Goal: Information Seeking & Learning: Check status

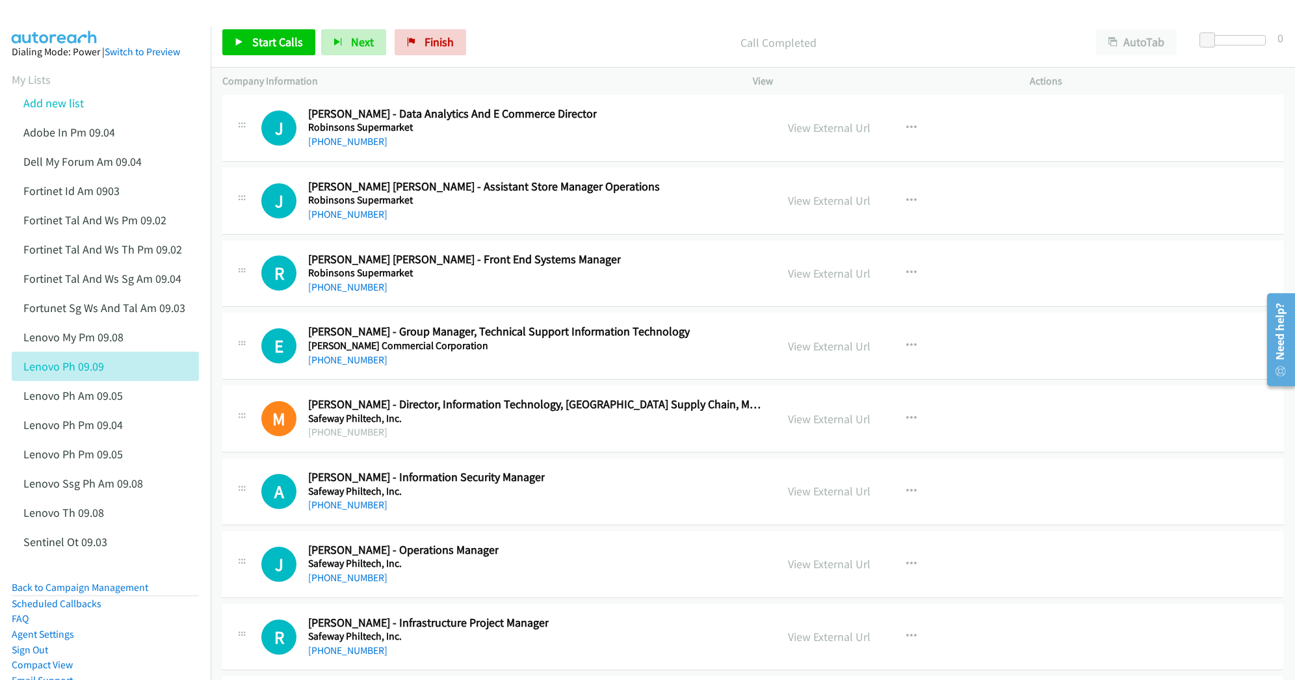
scroll to position [20027, 0]
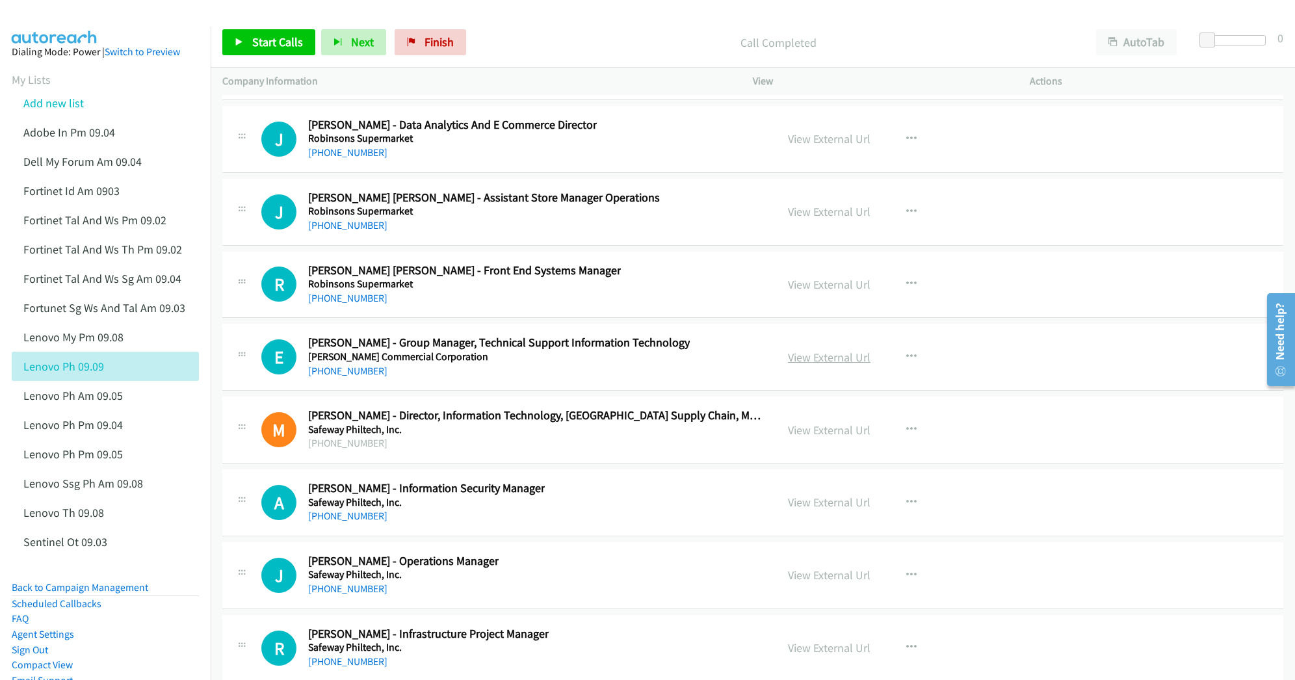
click at [801, 365] on link "View External Url" at bounding box center [829, 357] width 83 height 15
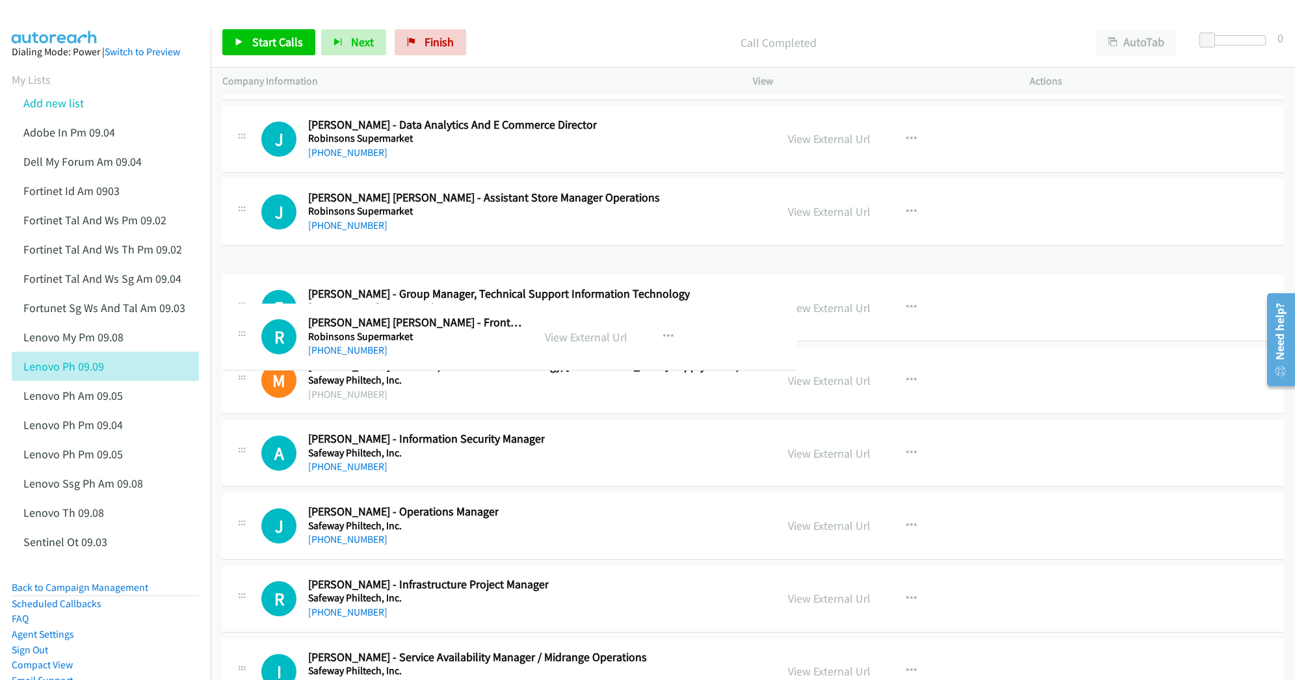
drag, startPoint x: 600, startPoint y: 326, endPoint x: 479, endPoint y: 323, distance: 120.3
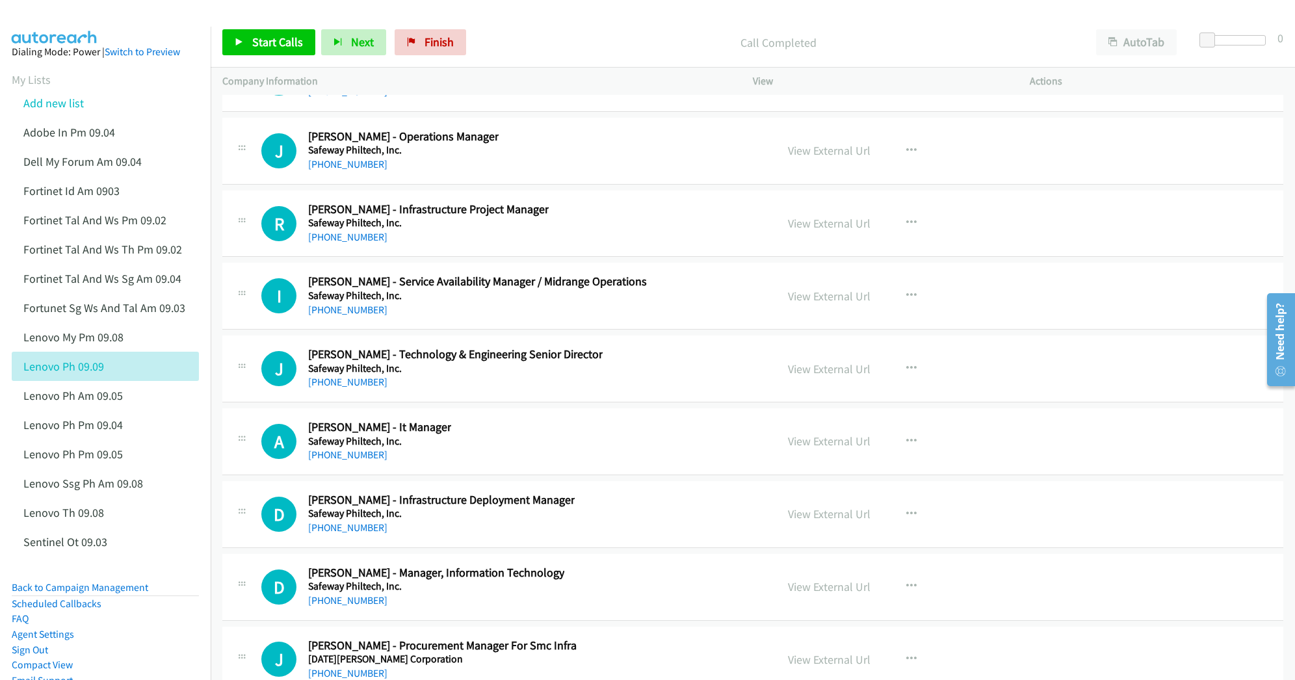
scroll to position [20460, 0]
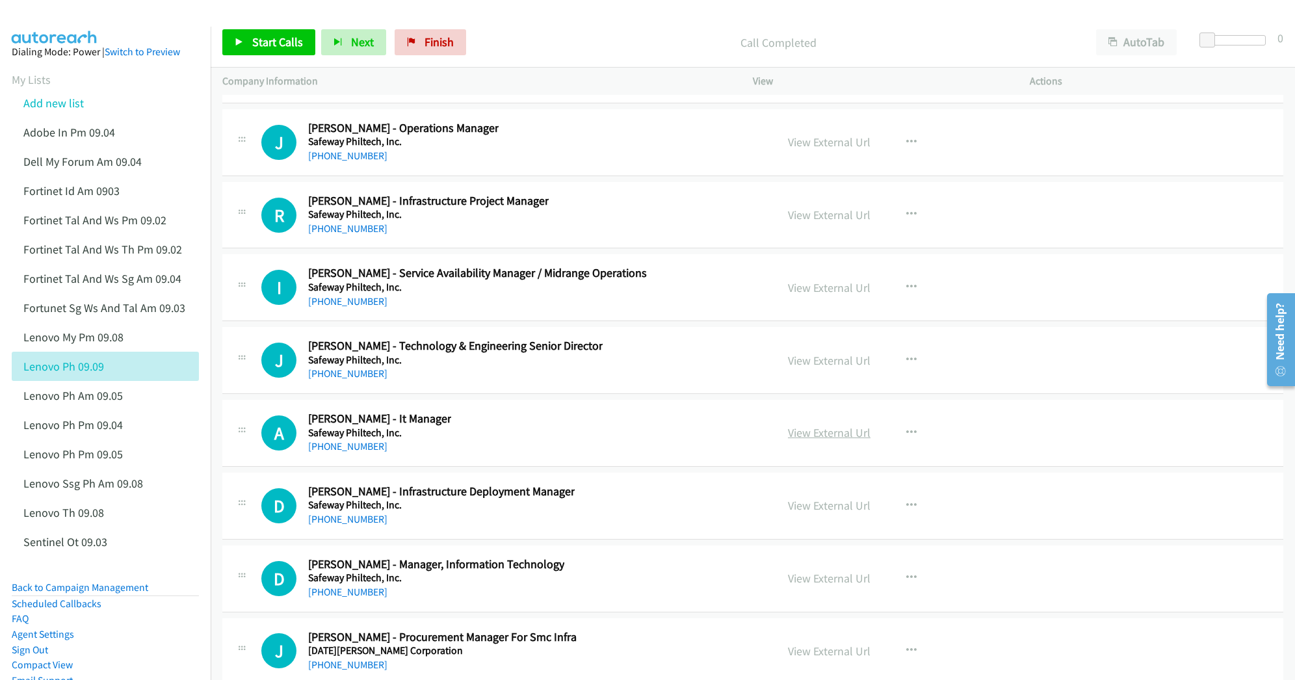
click at [796, 440] on link "View External Url" at bounding box center [829, 432] width 83 height 15
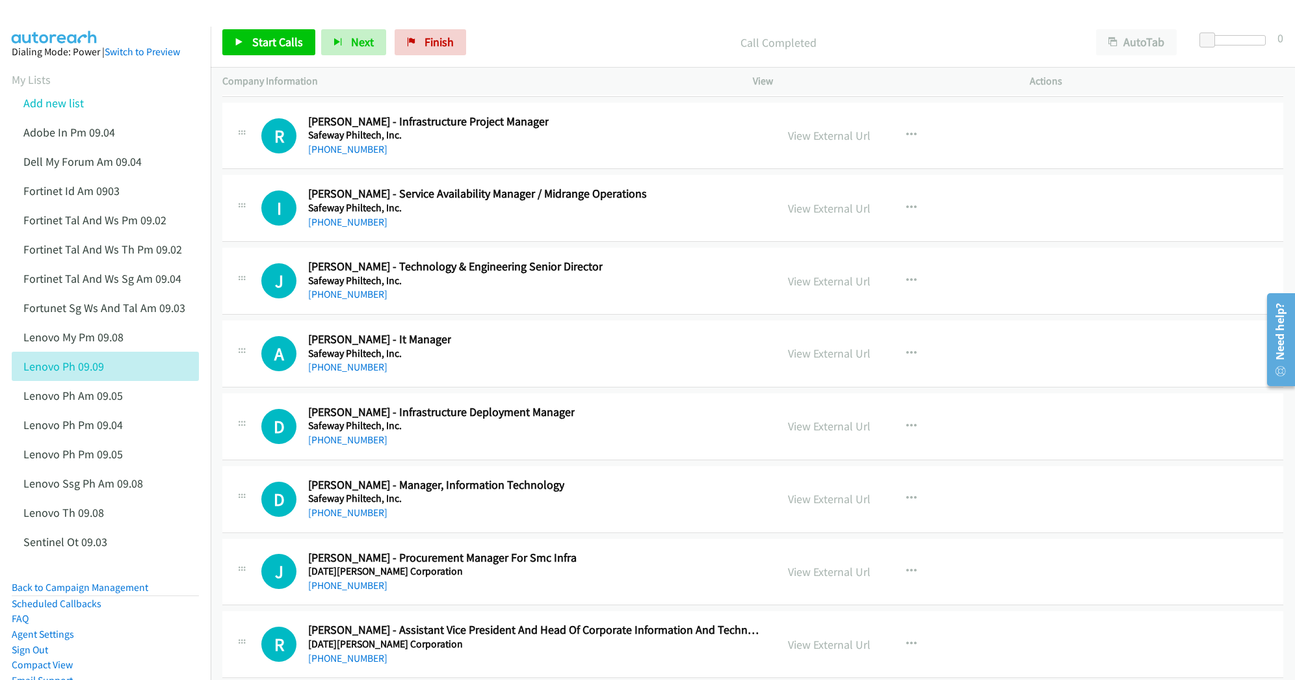
scroll to position [20548, 0]
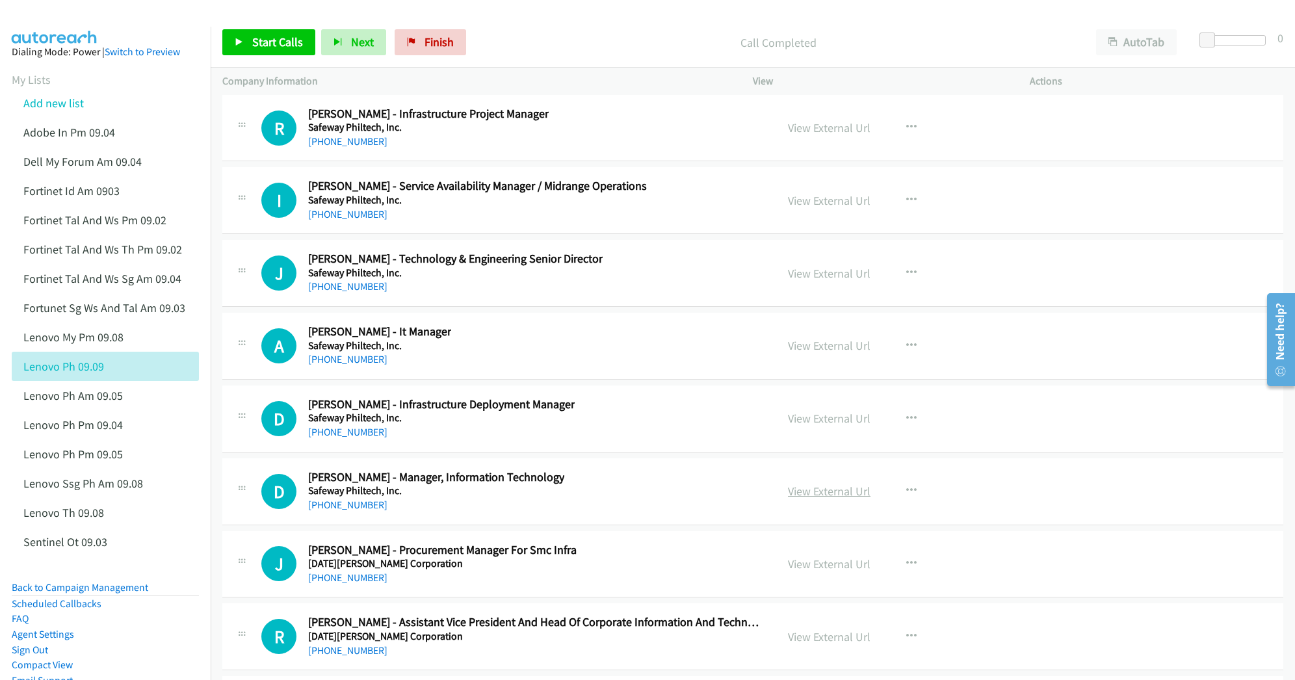
click at [815, 499] on link "View External Url" at bounding box center [829, 491] width 83 height 15
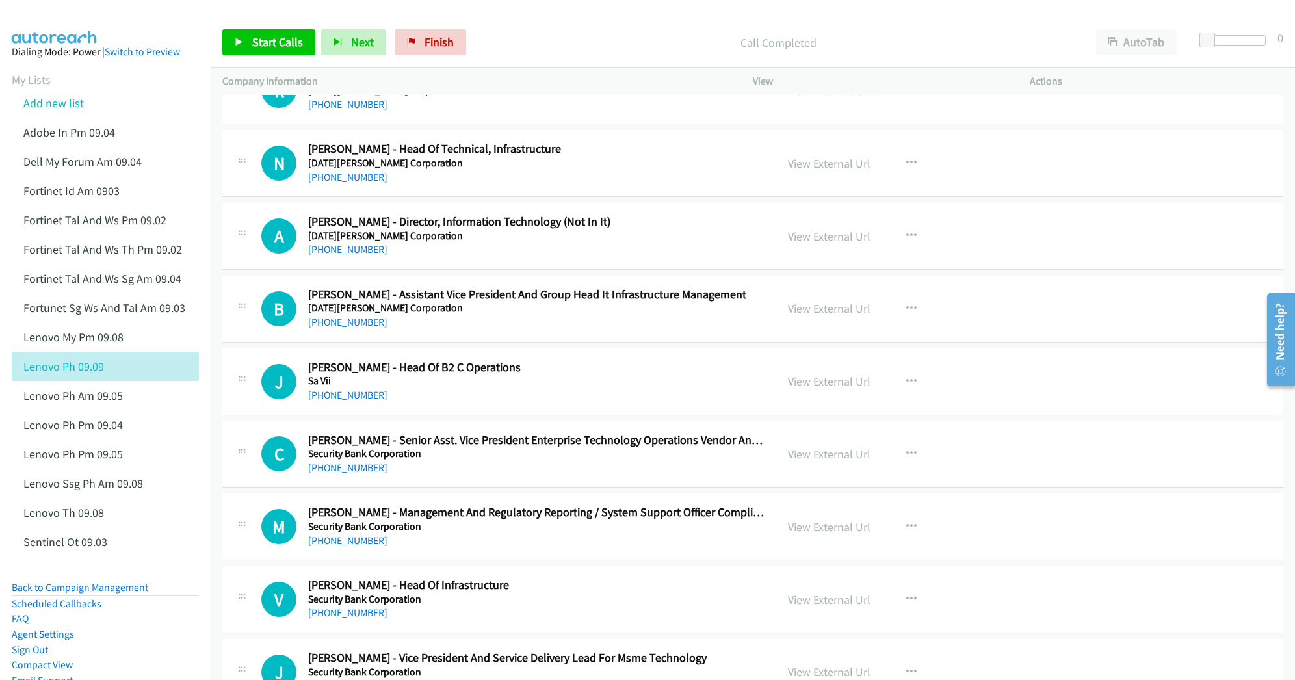
scroll to position [22195, 0]
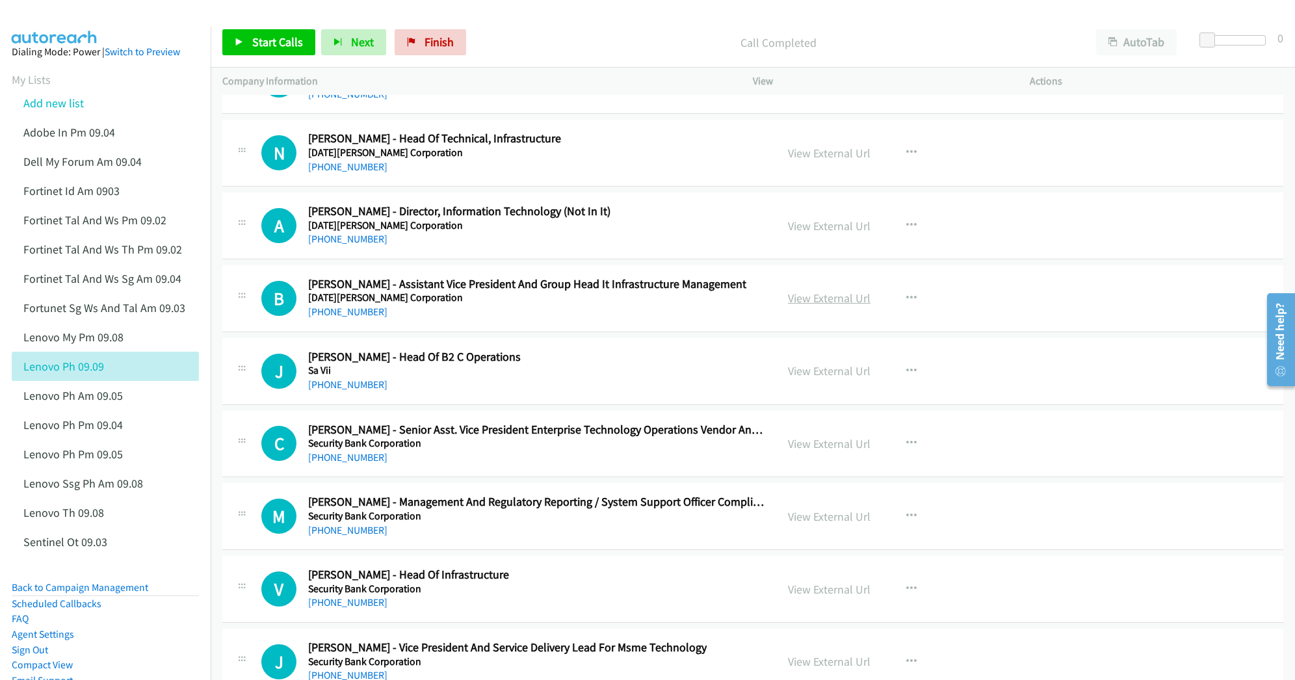
click at [802, 306] on link "View External Url" at bounding box center [829, 298] width 83 height 15
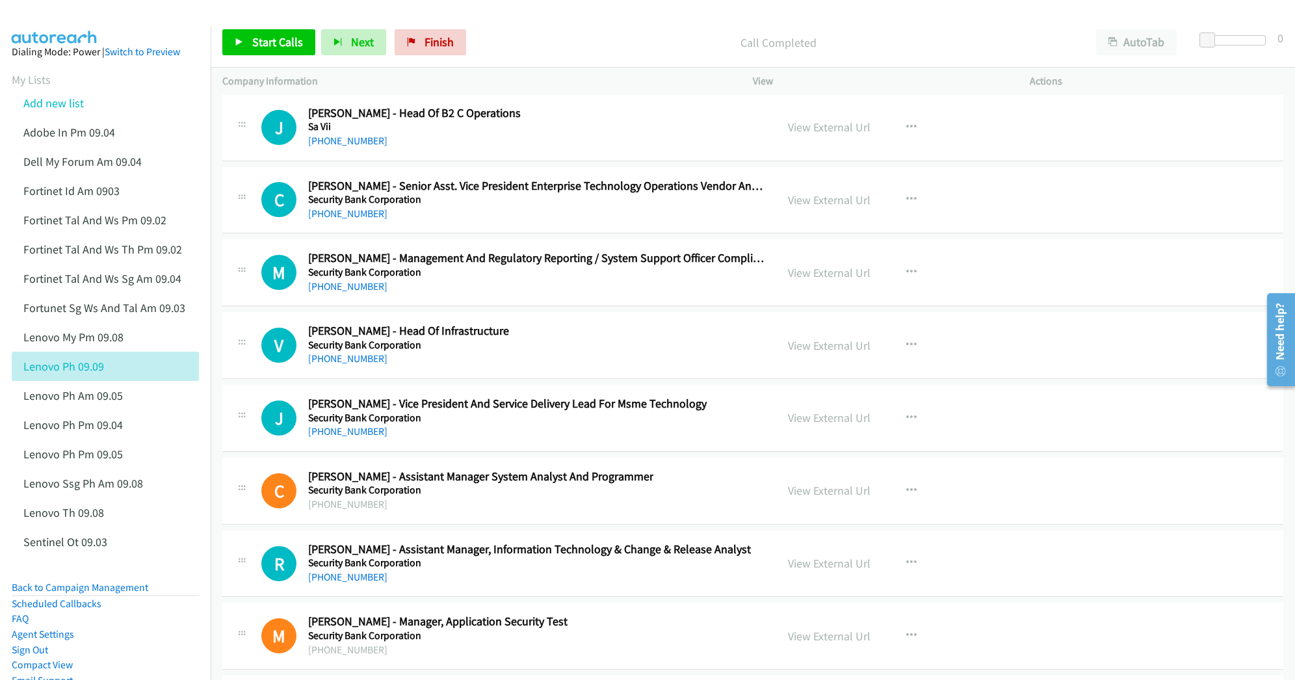
scroll to position [22455, 0]
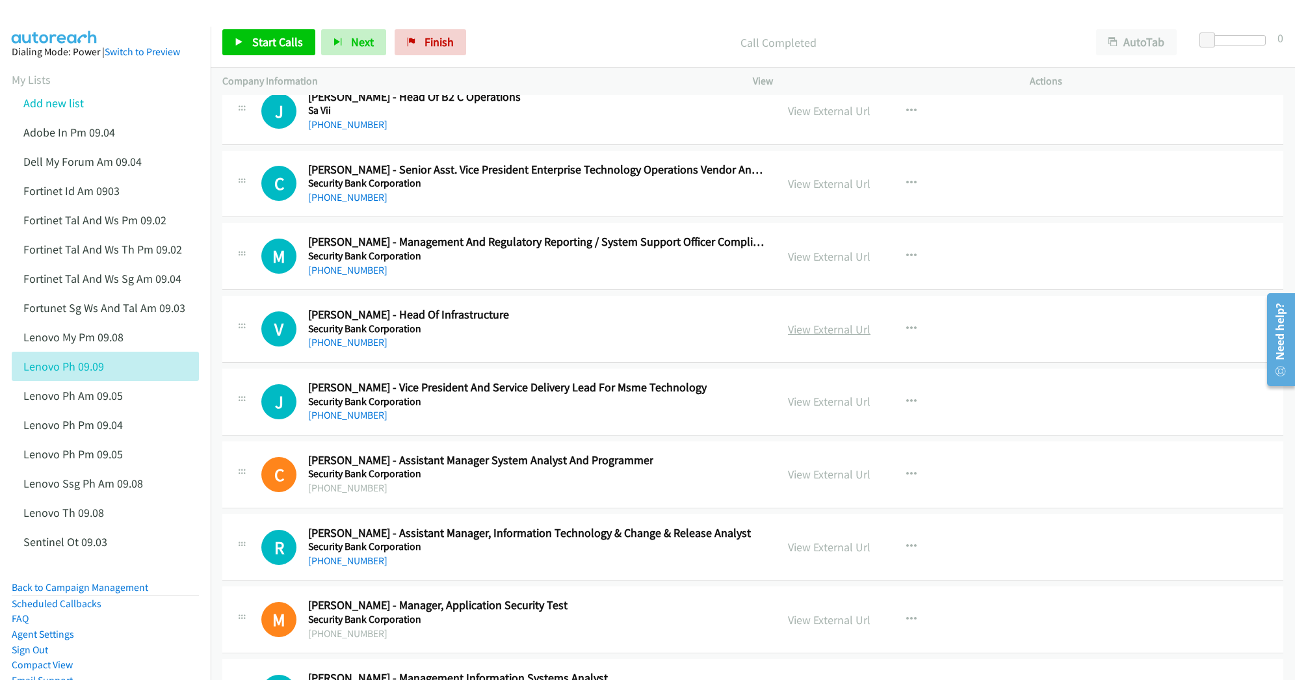
click at [826, 337] on link "View External Url" at bounding box center [829, 329] width 83 height 15
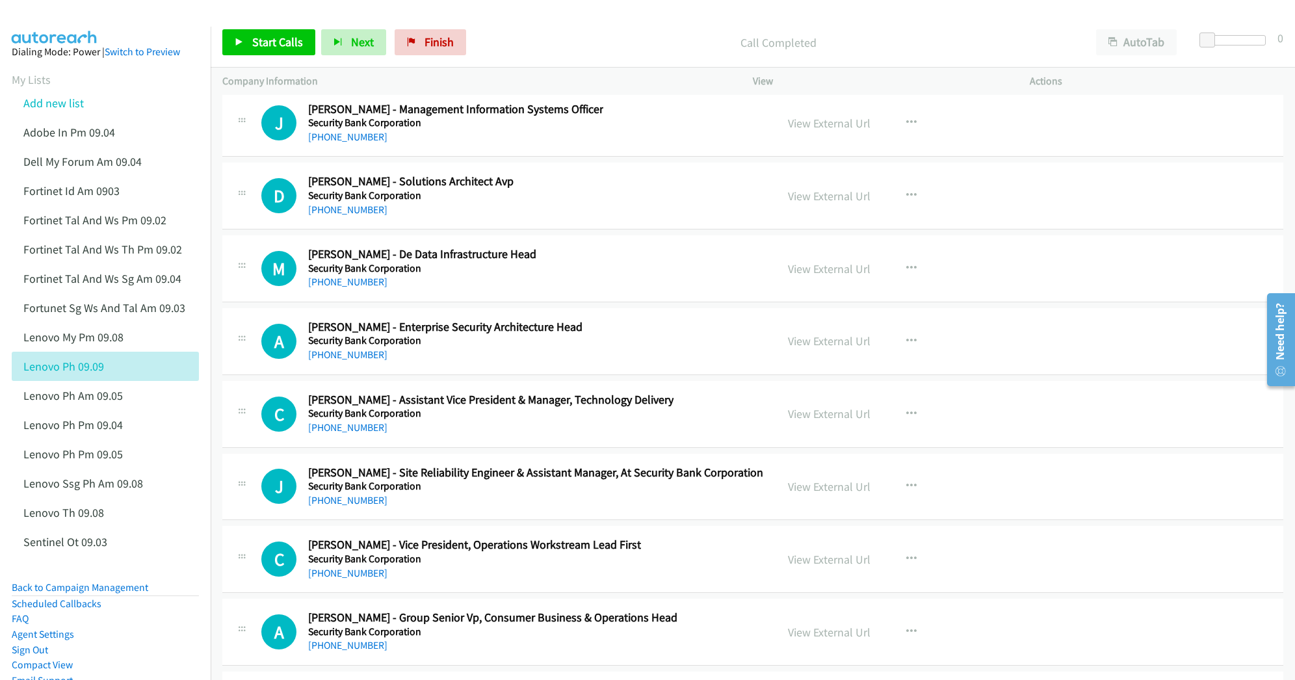
scroll to position [23321, 0]
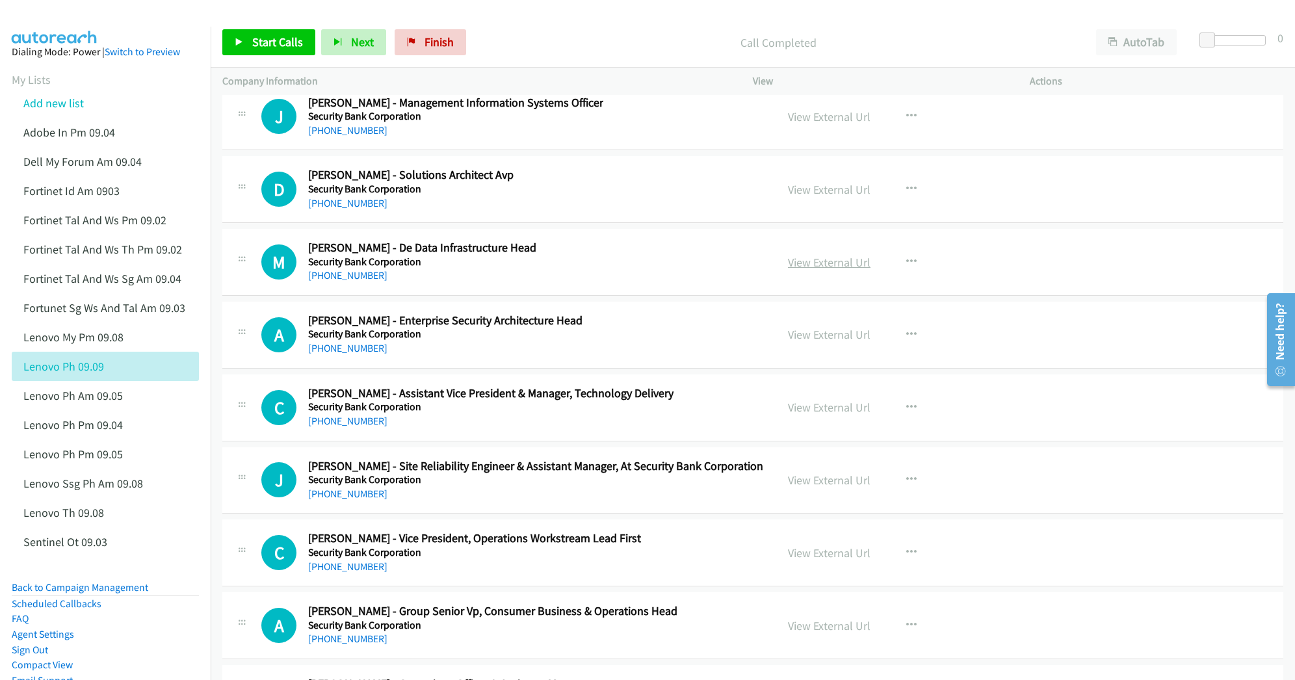
click at [804, 270] on link "View External Url" at bounding box center [829, 262] width 83 height 15
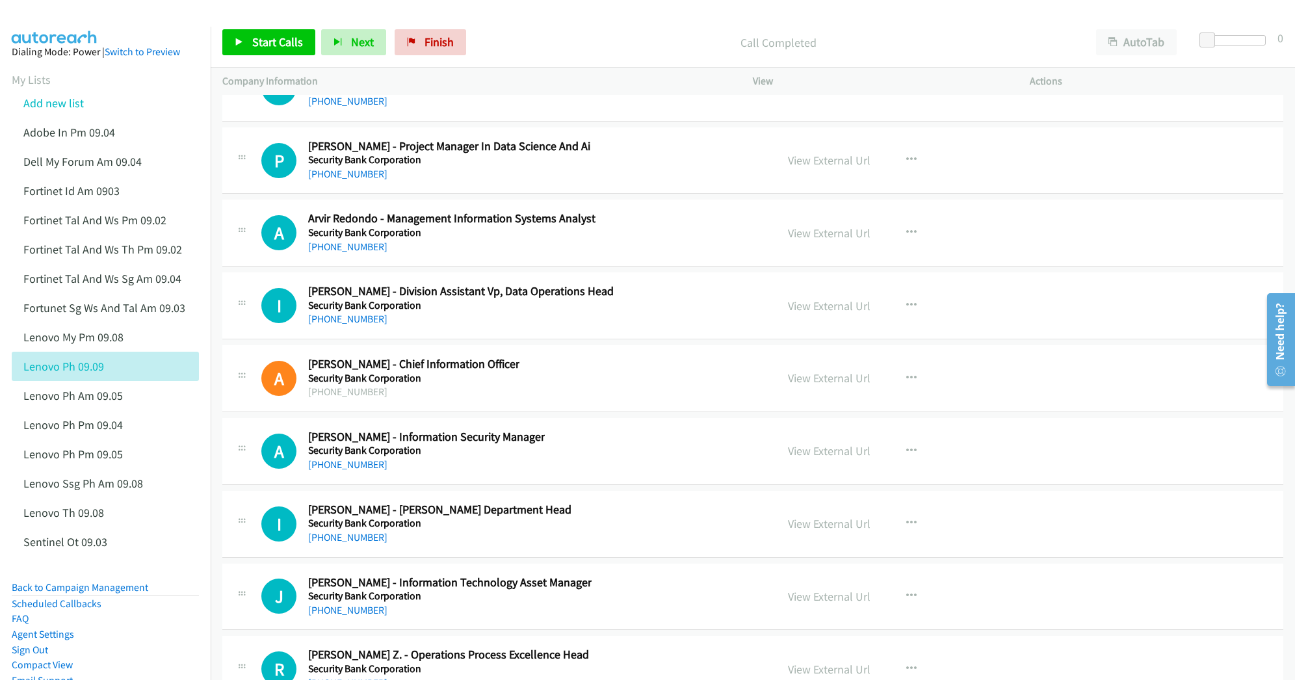
scroll to position [24015, 0]
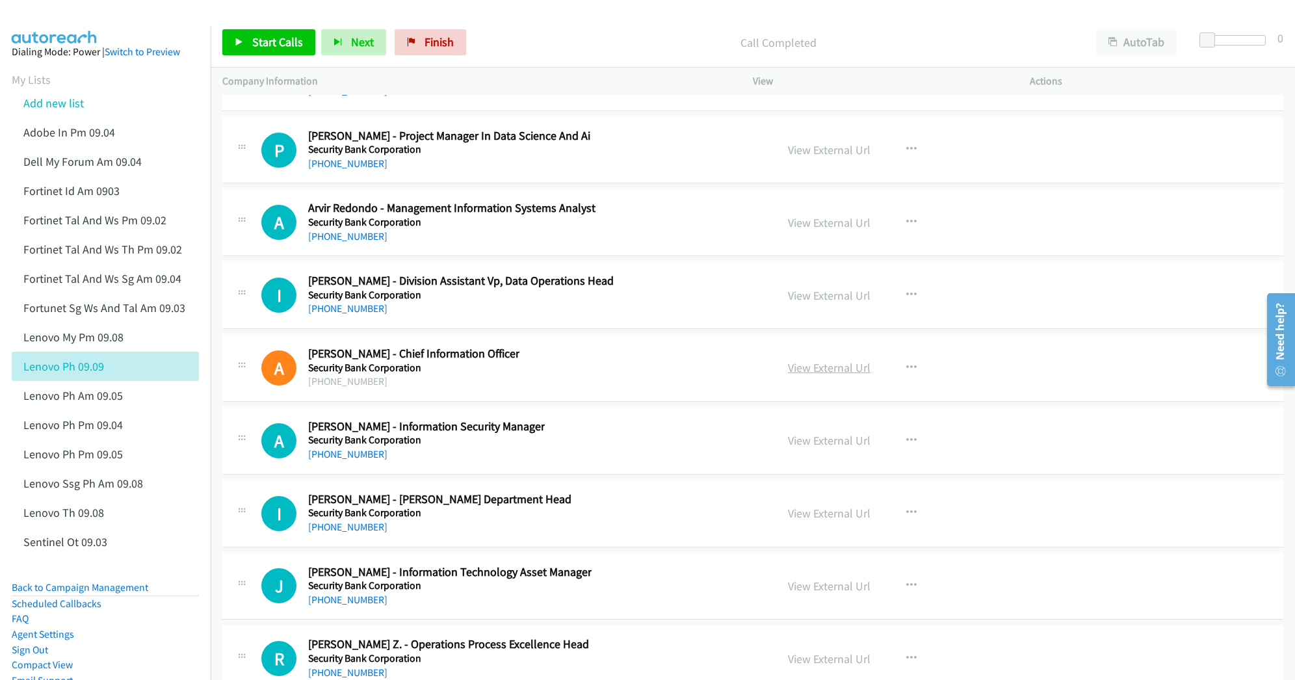
click at [794, 375] on link "View External Url" at bounding box center [829, 367] width 83 height 15
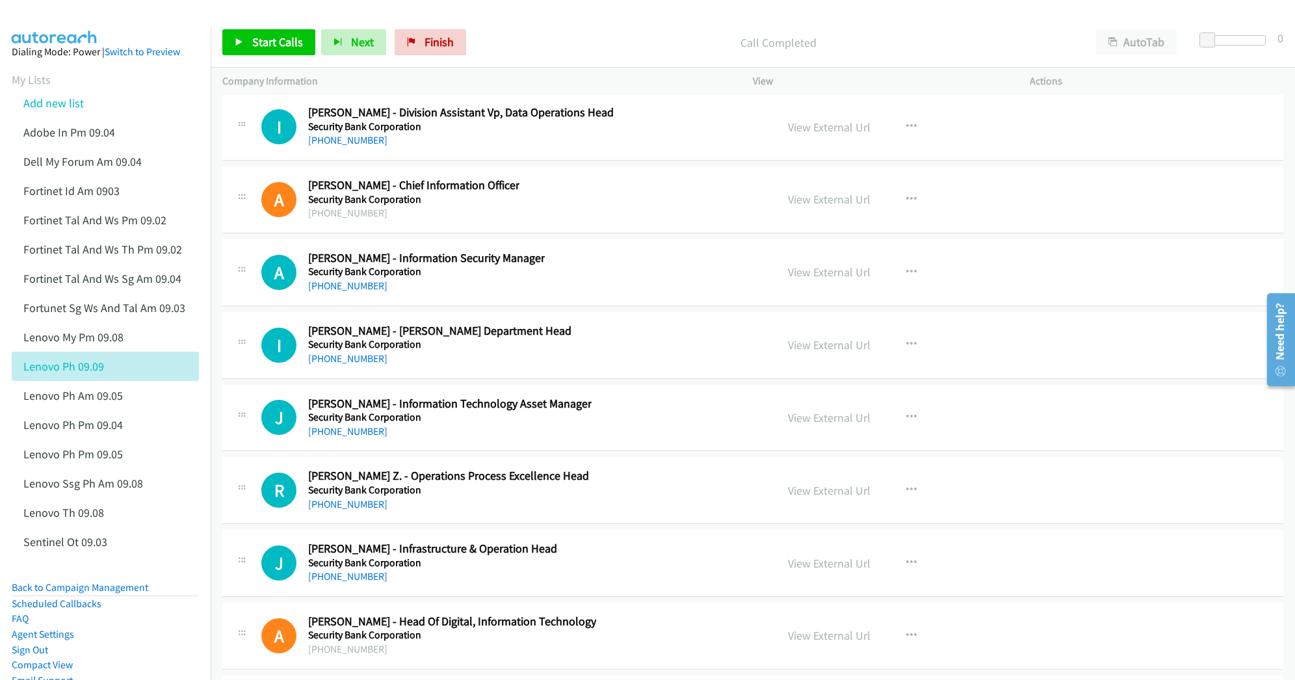
scroll to position [24189, 0]
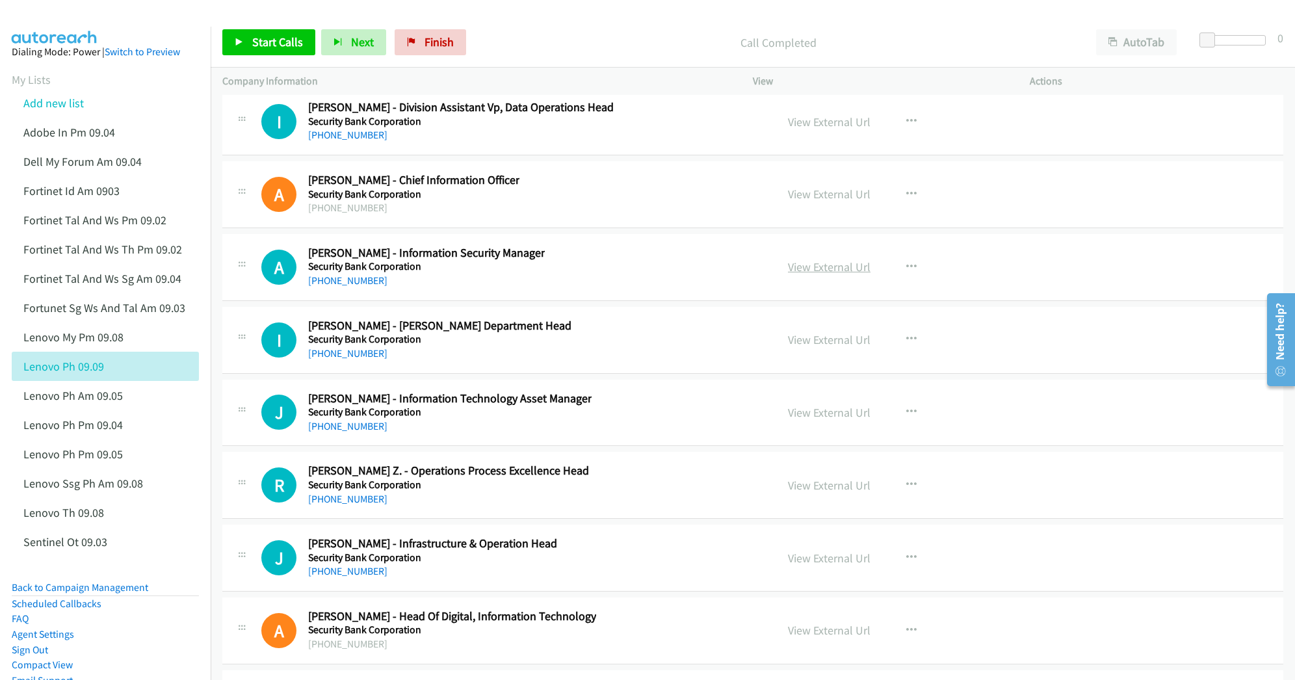
click at [821, 274] on link "View External Url" at bounding box center [829, 266] width 83 height 15
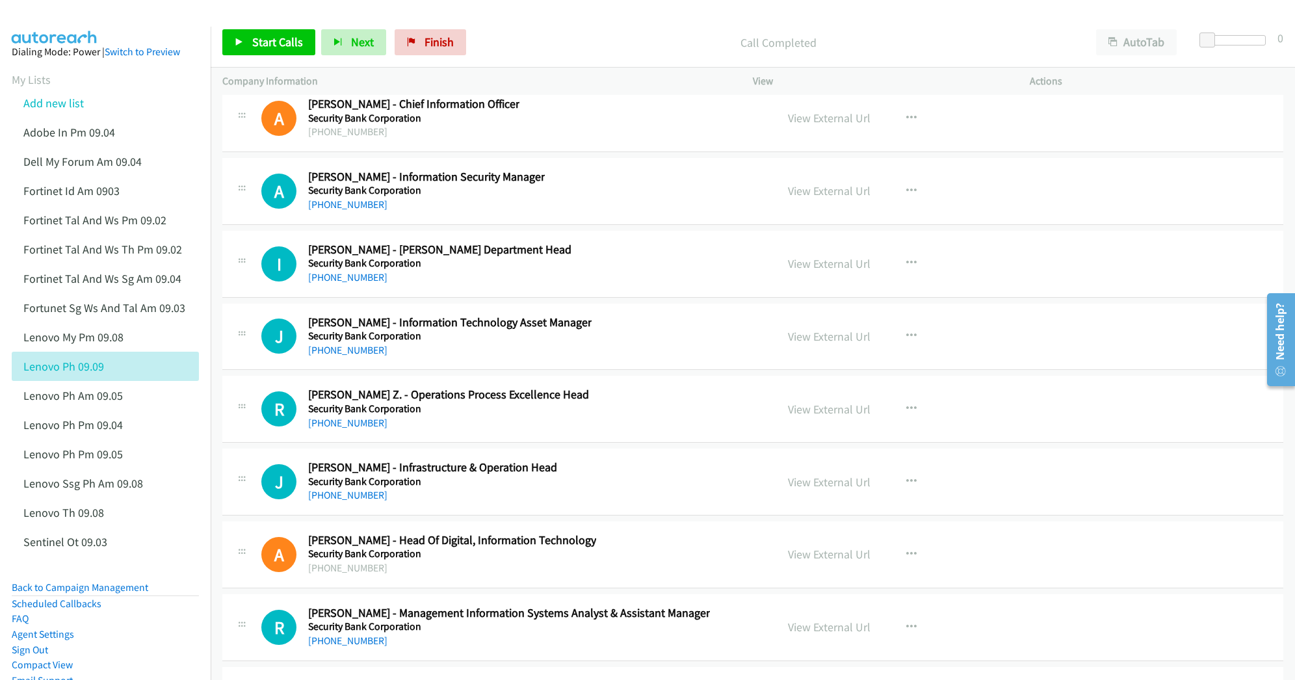
scroll to position [24275, 0]
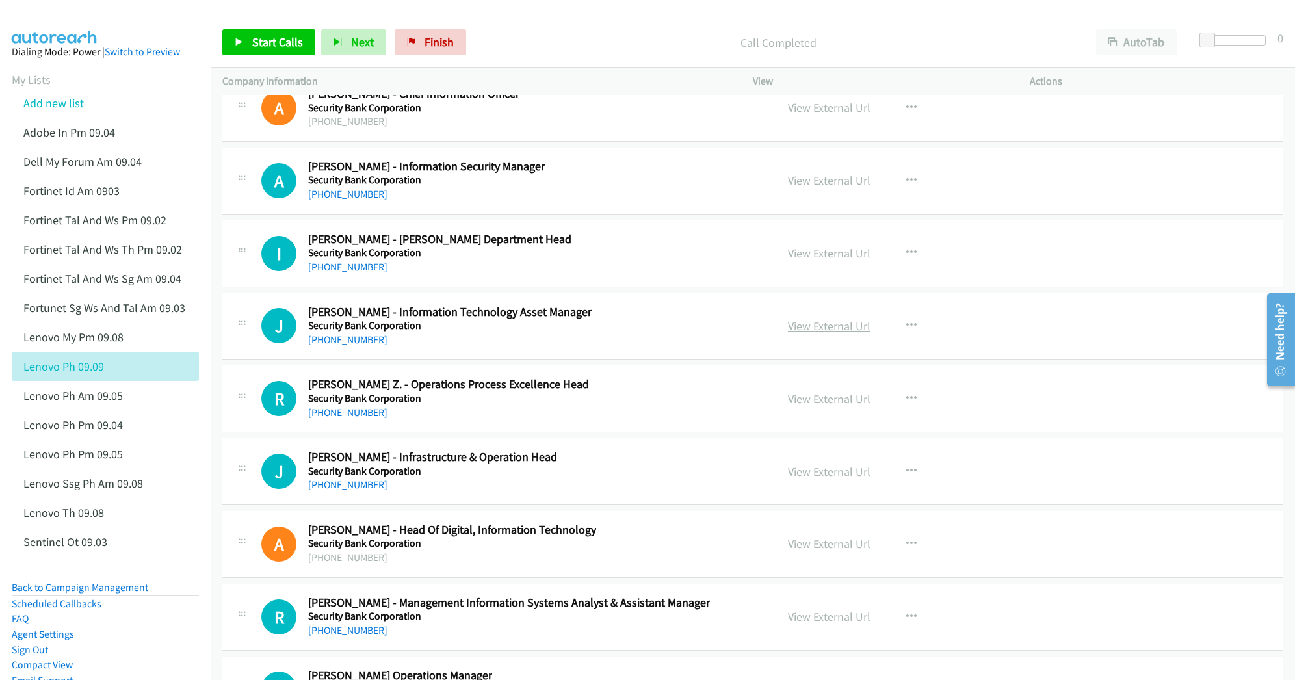
click at [802, 334] on link "View External Url" at bounding box center [829, 326] width 83 height 15
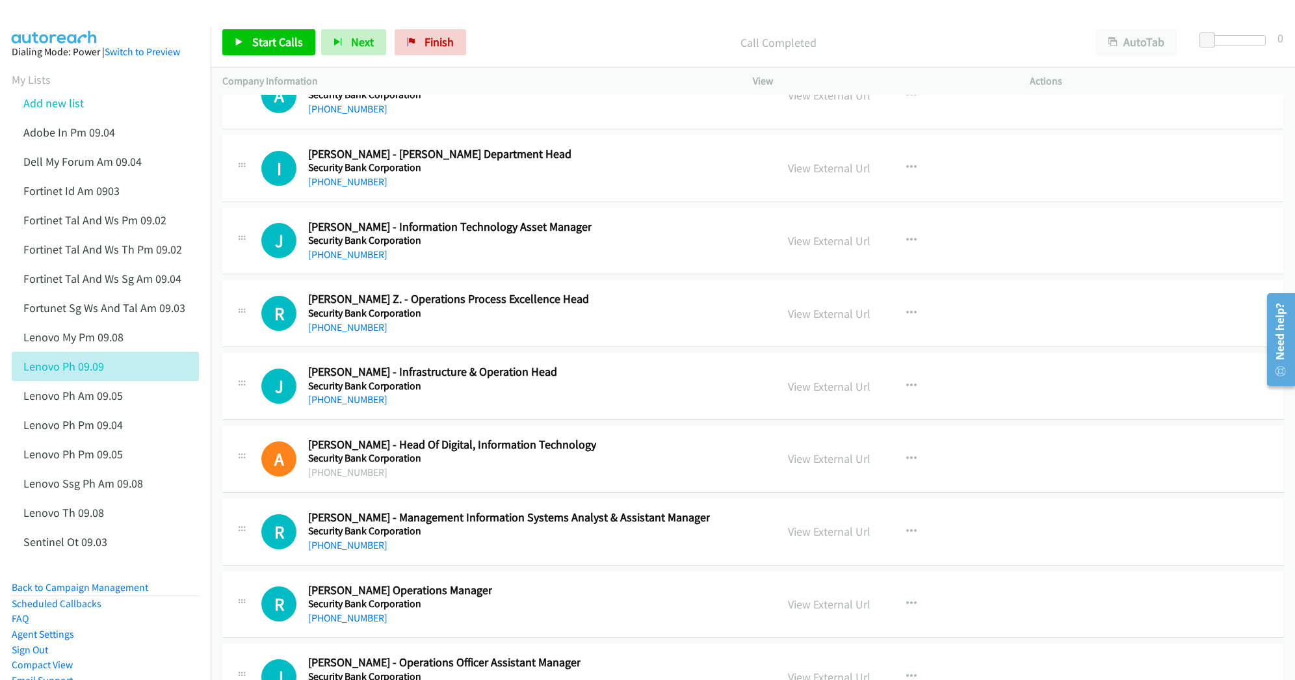
scroll to position [24362, 0]
click at [805, 393] on link "View External Url" at bounding box center [829, 385] width 83 height 15
click at [801, 465] on link "View External Url" at bounding box center [829, 457] width 83 height 15
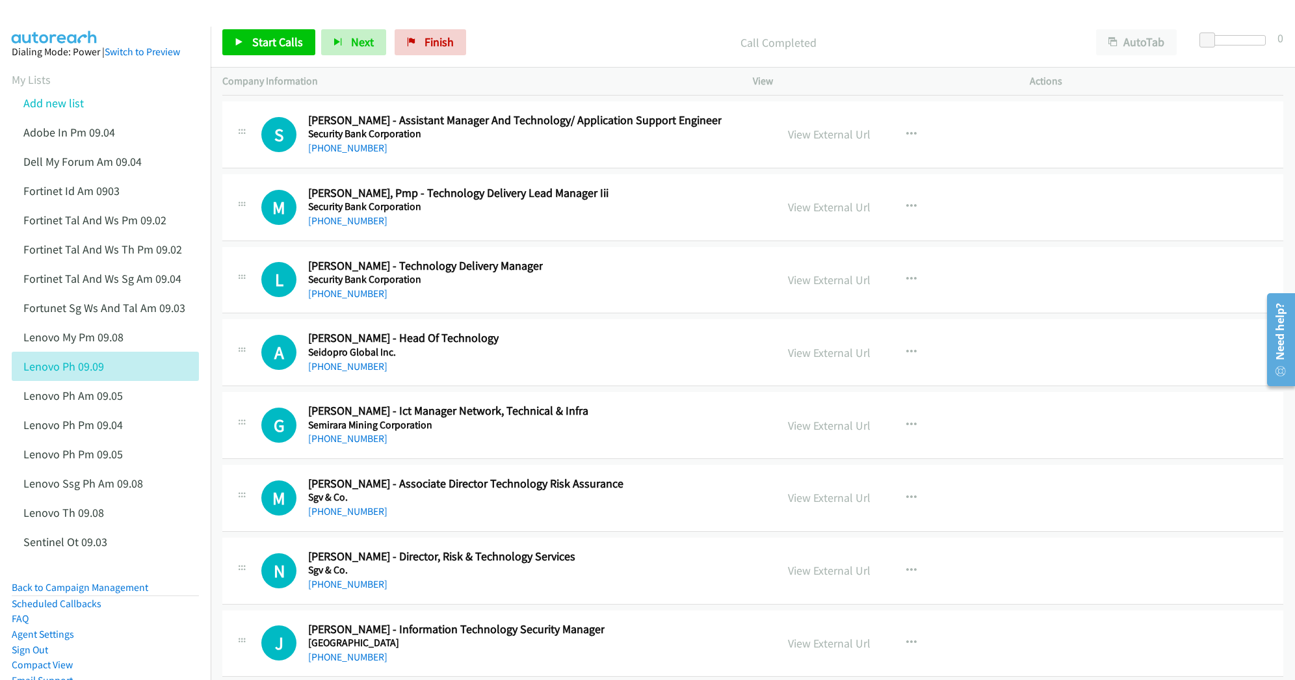
scroll to position [26703, 0]
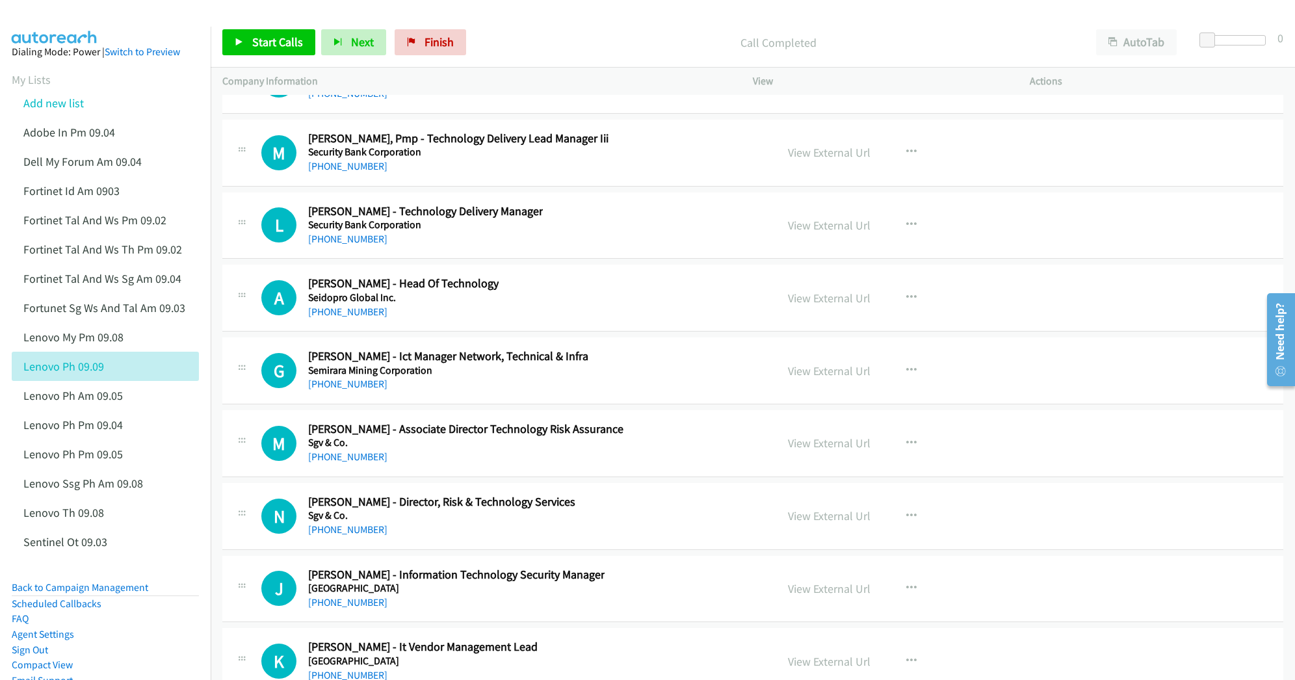
drag, startPoint x: 809, startPoint y: 451, endPoint x: 606, endPoint y: 442, distance: 203.1
click at [794, 378] on link "View External Url" at bounding box center [829, 370] width 83 height 15
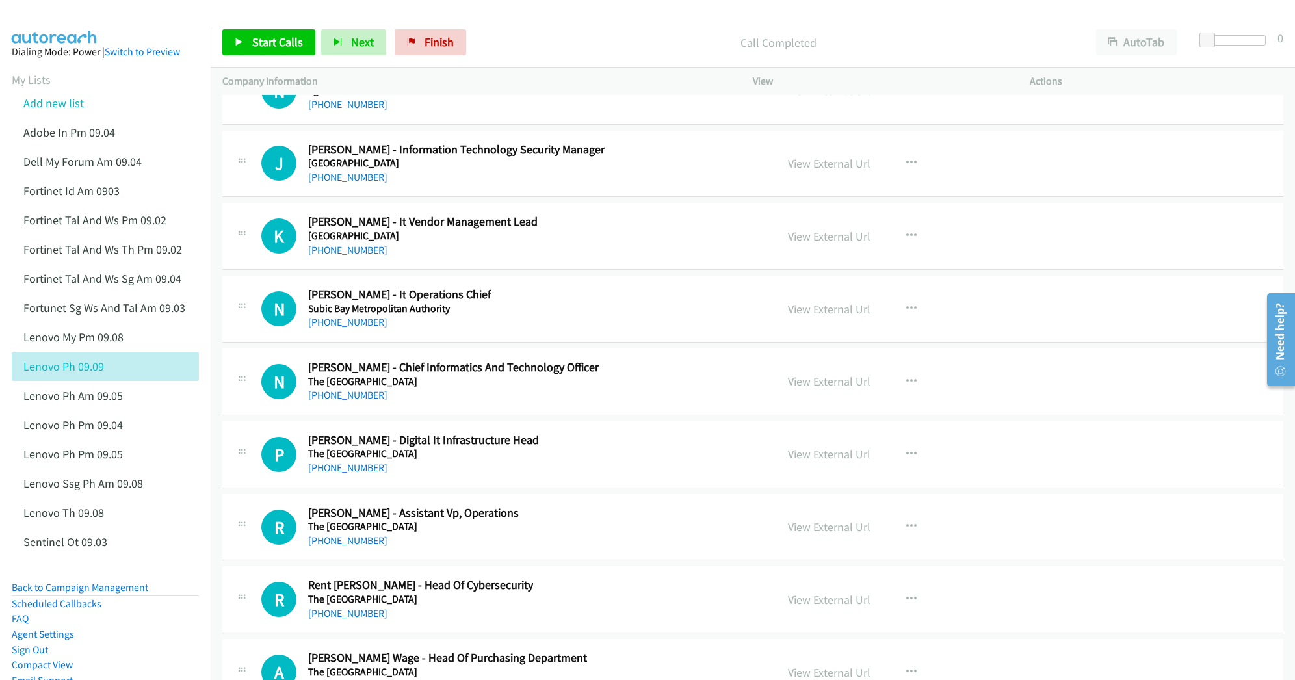
scroll to position [27136, 0]
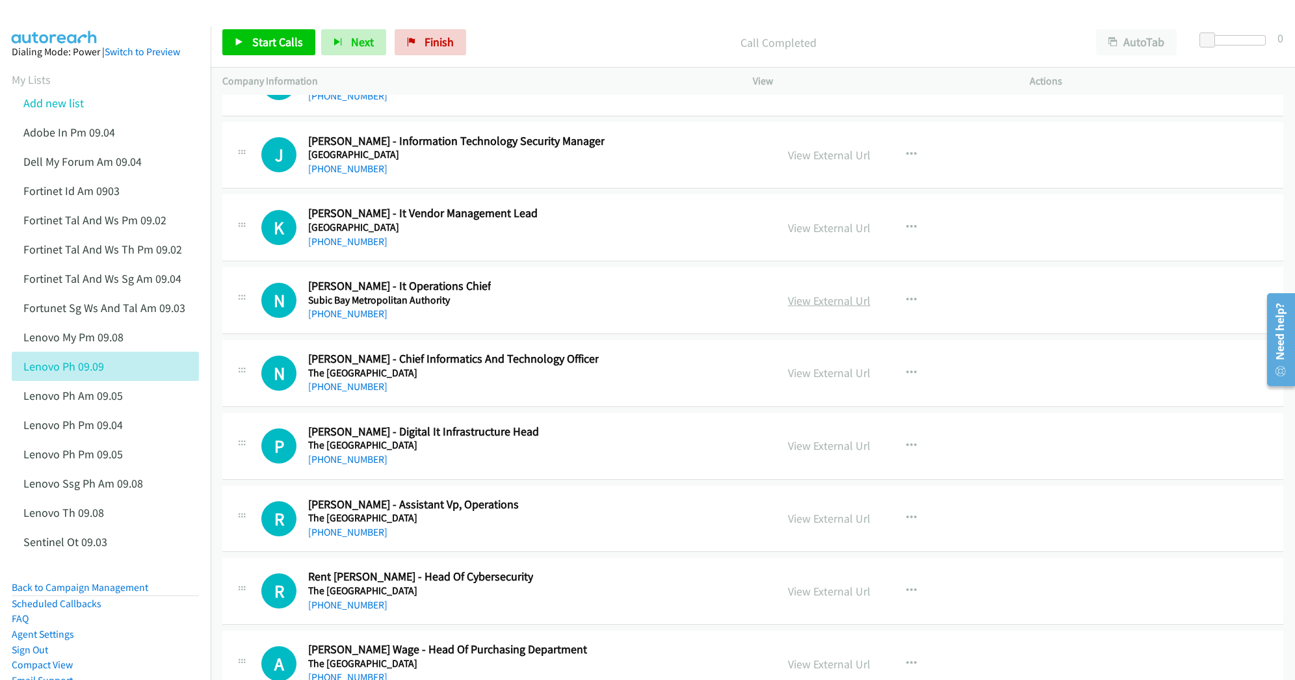
click at [792, 308] on link "View External Url" at bounding box center [829, 300] width 83 height 15
click at [817, 380] on link "View External Url" at bounding box center [829, 372] width 83 height 15
click at [802, 453] on link "View External Url" at bounding box center [829, 445] width 83 height 15
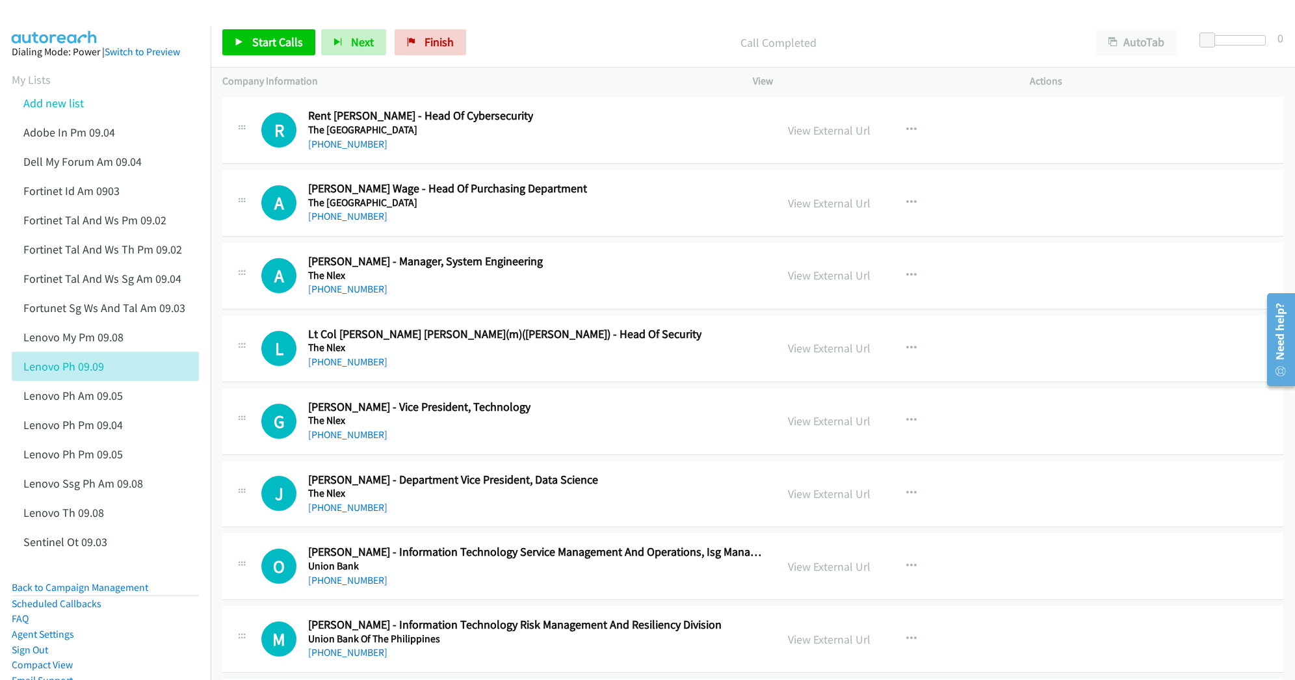
scroll to position [27743, 0]
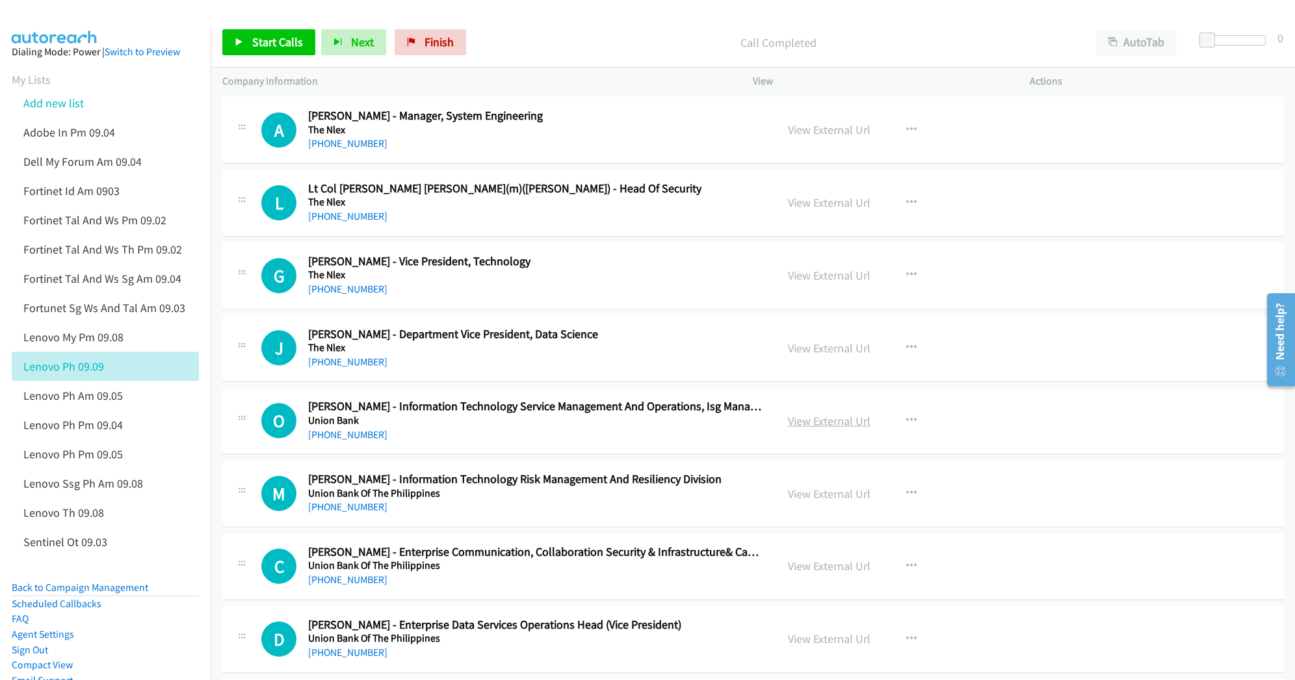
click at [807, 429] on link "View External Url" at bounding box center [829, 421] width 83 height 15
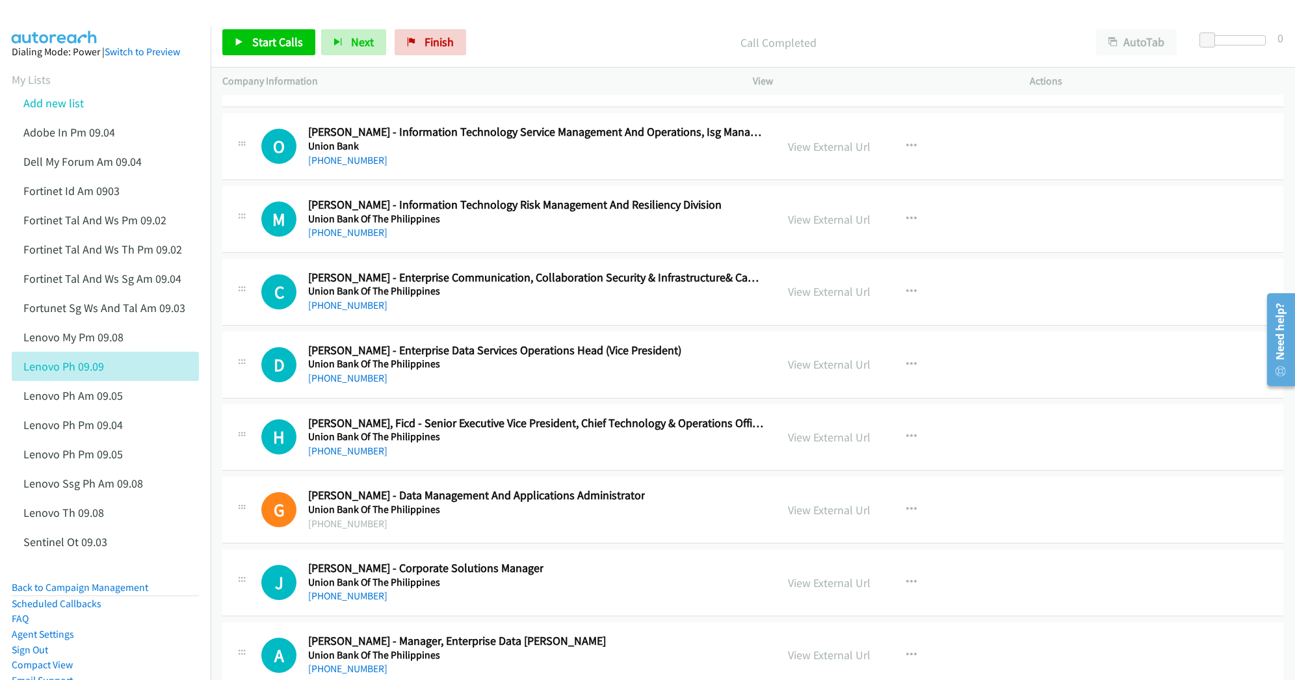
scroll to position [28090, 0]
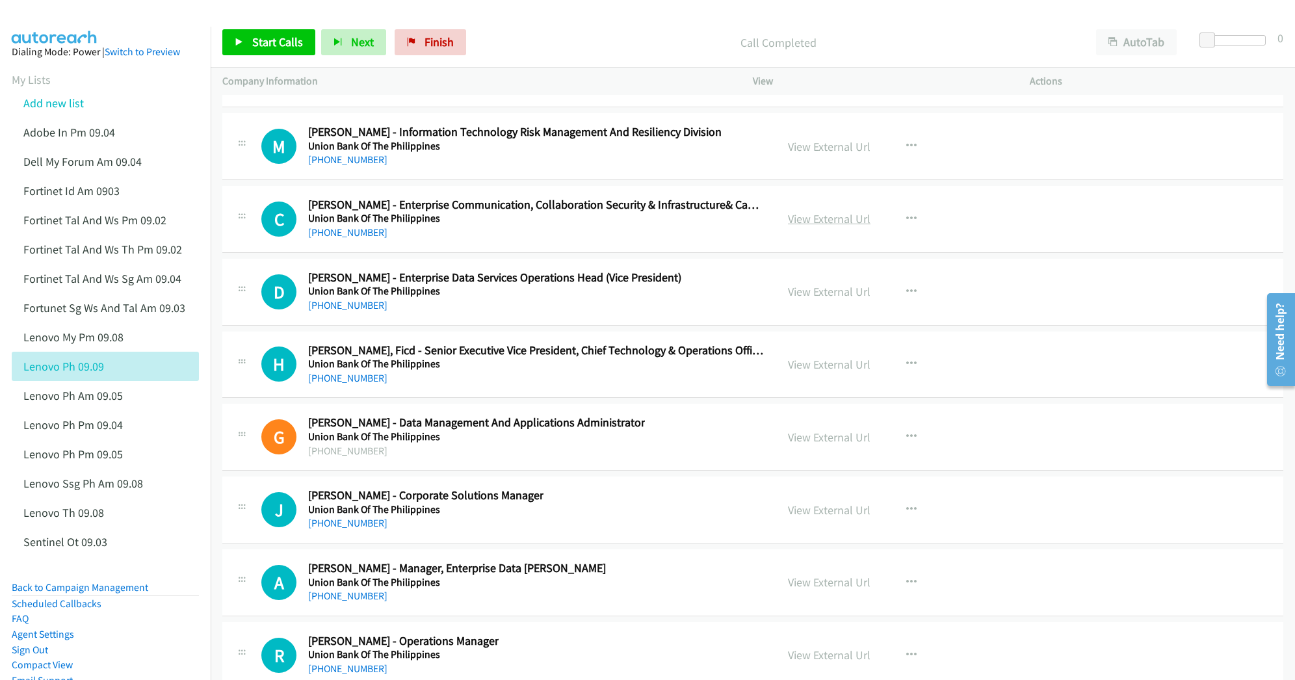
click at [810, 226] on link "View External Url" at bounding box center [829, 218] width 83 height 15
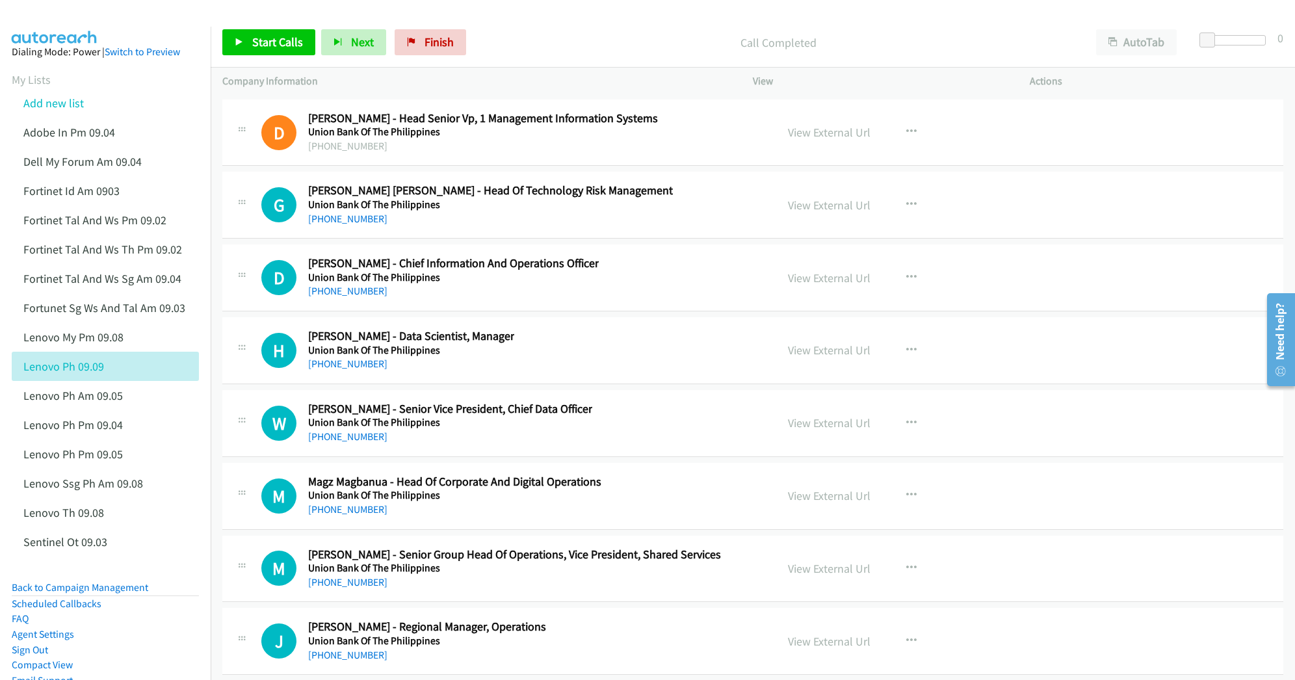
scroll to position [28697, 0]
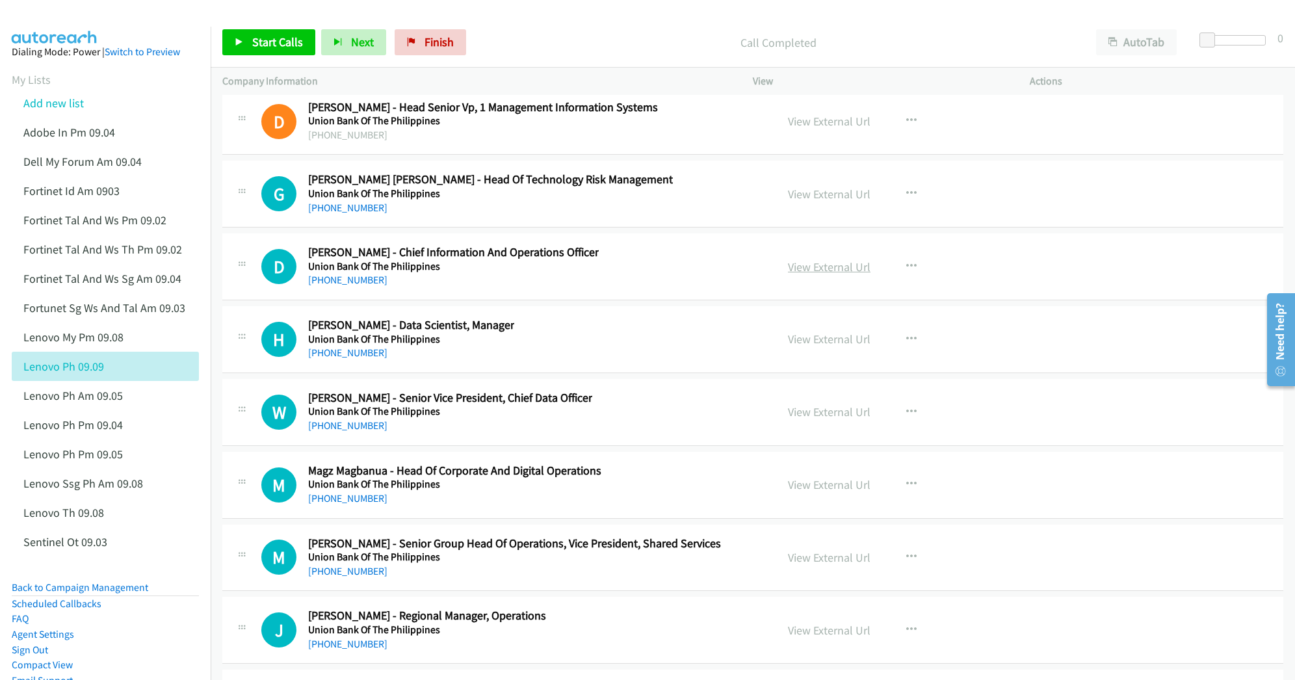
click at [802, 274] on link "View External Url" at bounding box center [829, 266] width 83 height 15
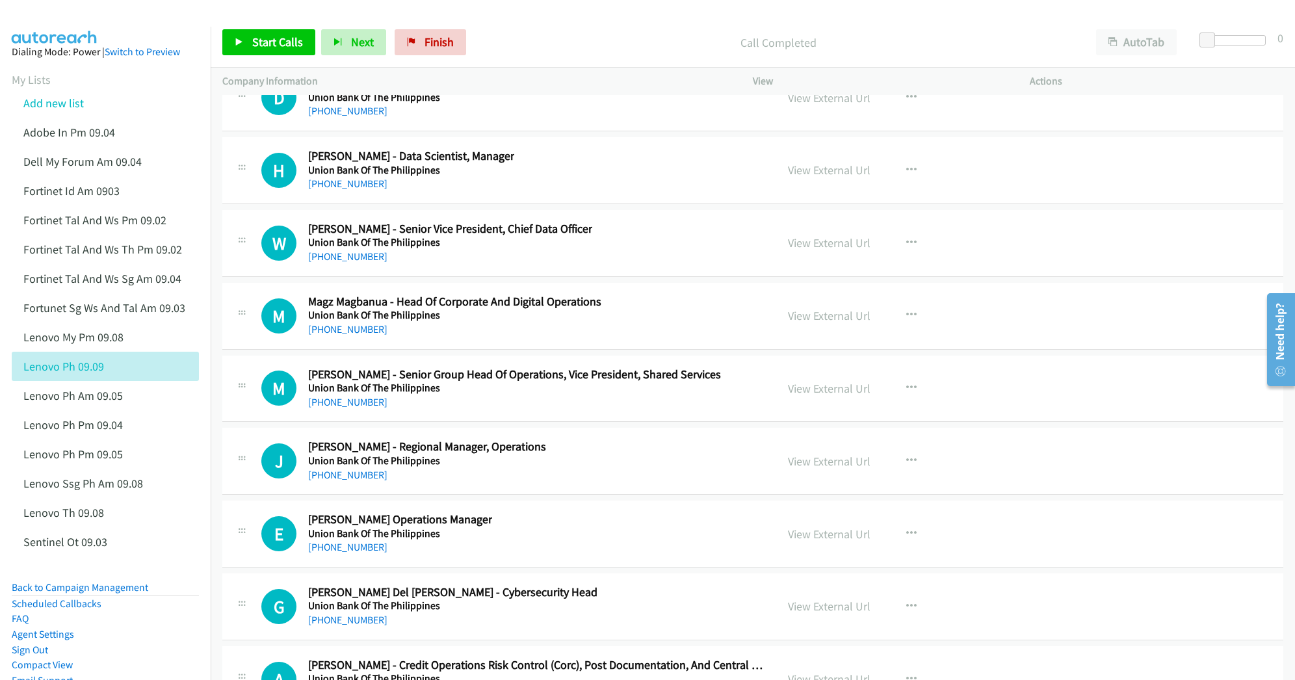
scroll to position [28871, 0]
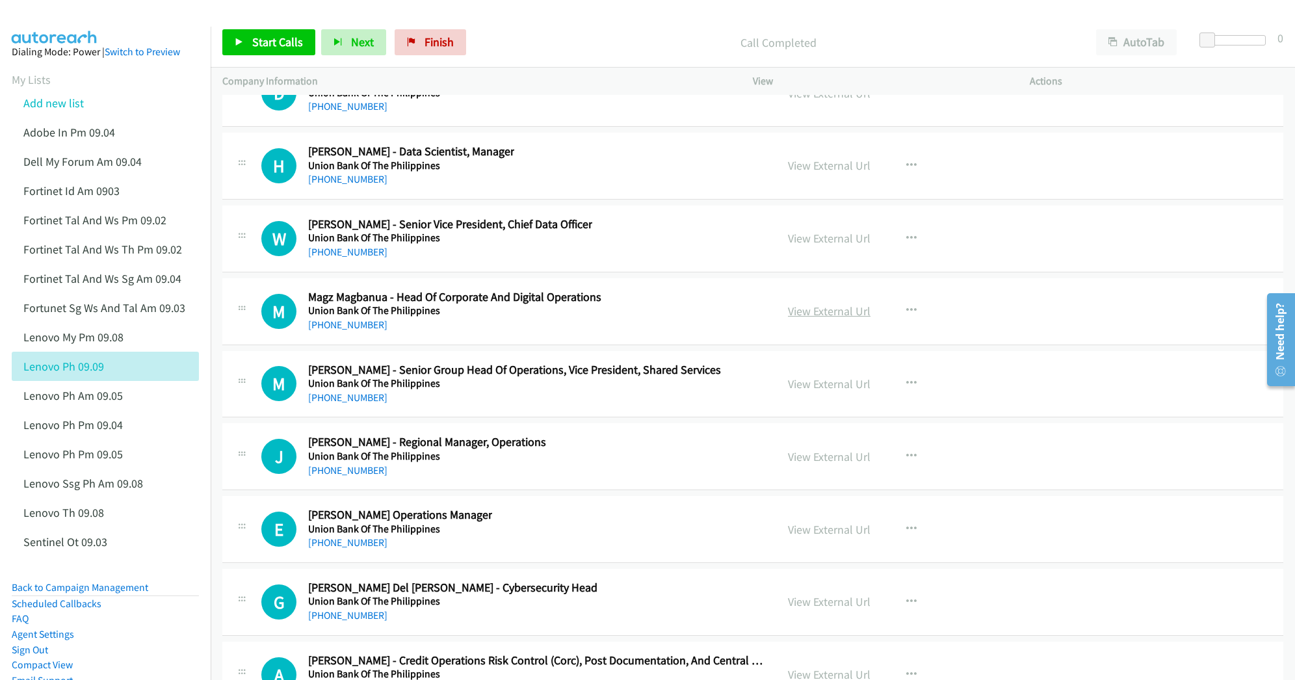
click at [815, 319] on link "View External Url" at bounding box center [829, 311] width 83 height 15
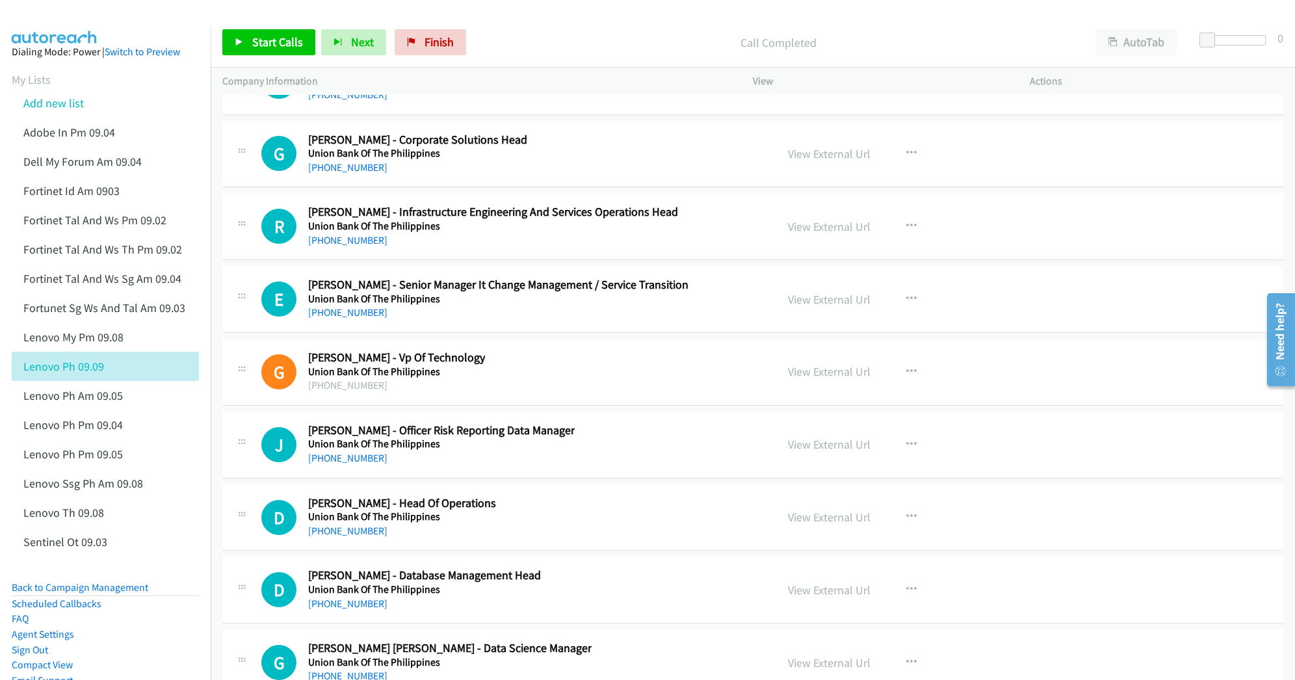
scroll to position [29477, 0]
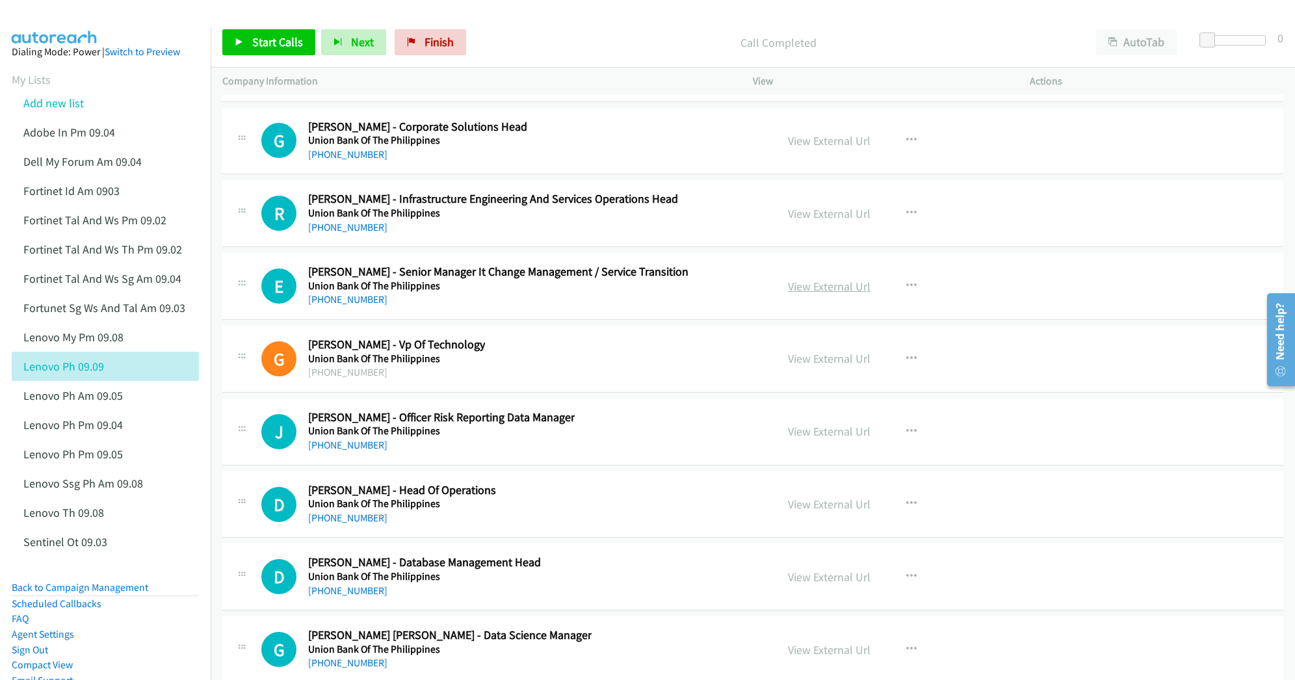
click at [823, 294] on link "View External Url" at bounding box center [829, 286] width 83 height 15
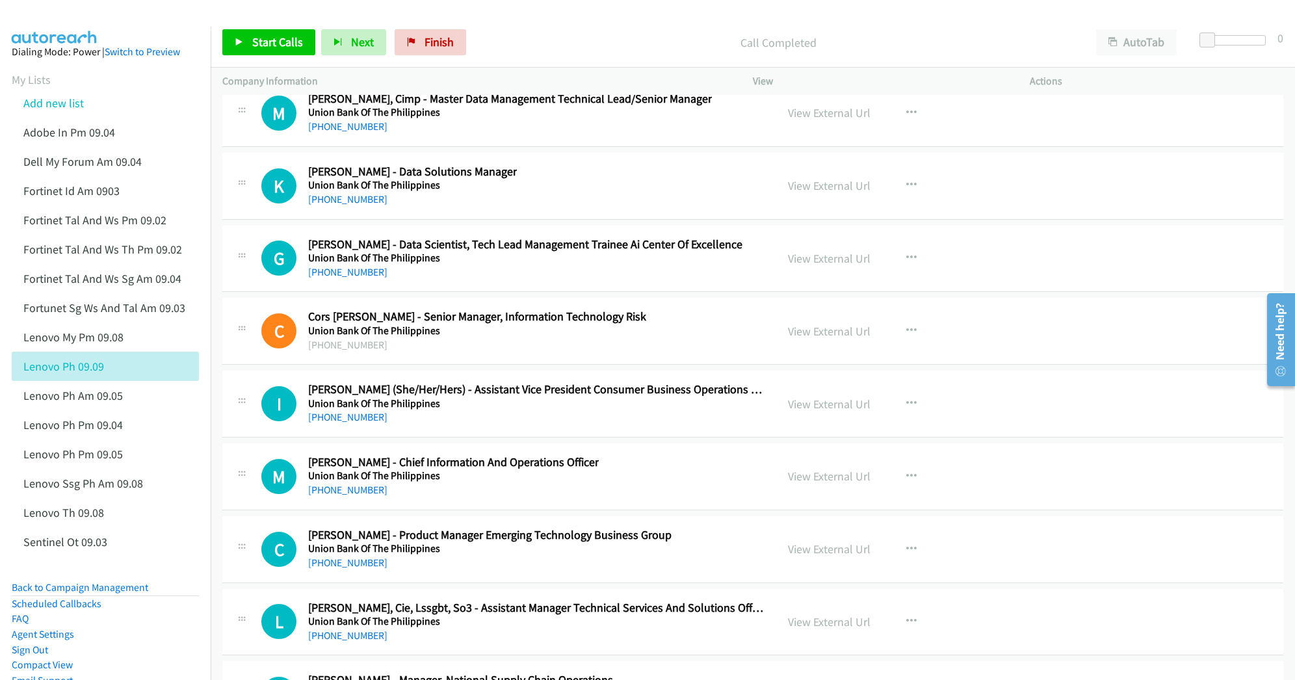
scroll to position [30171, 0]
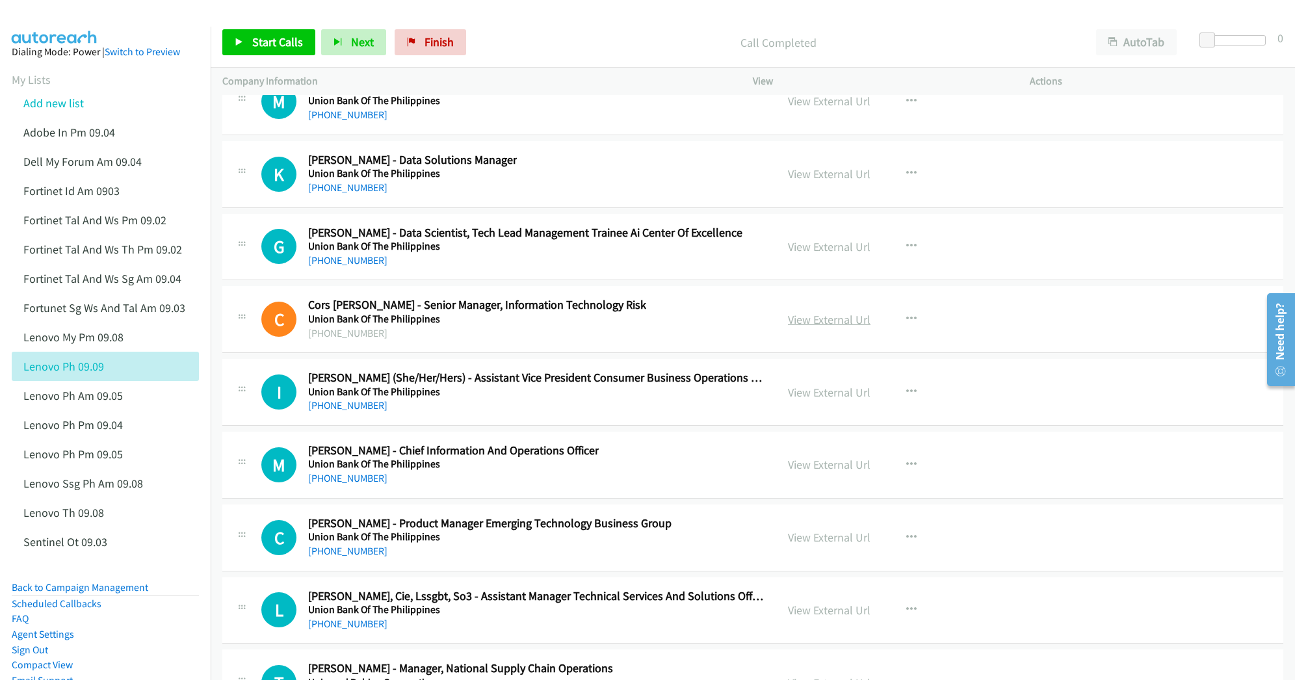
click at [804, 327] on link "View External Url" at bounding box center [829, 319] width 83 height 15
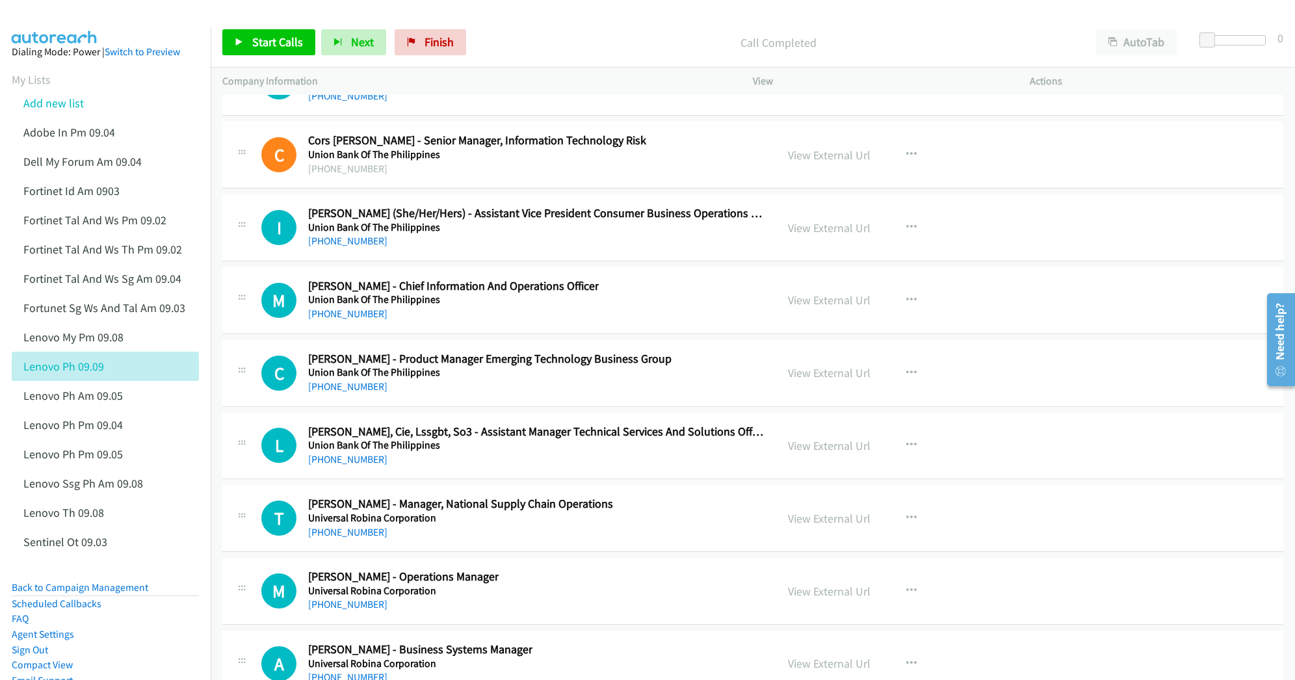
scroll to position [30344, 0]
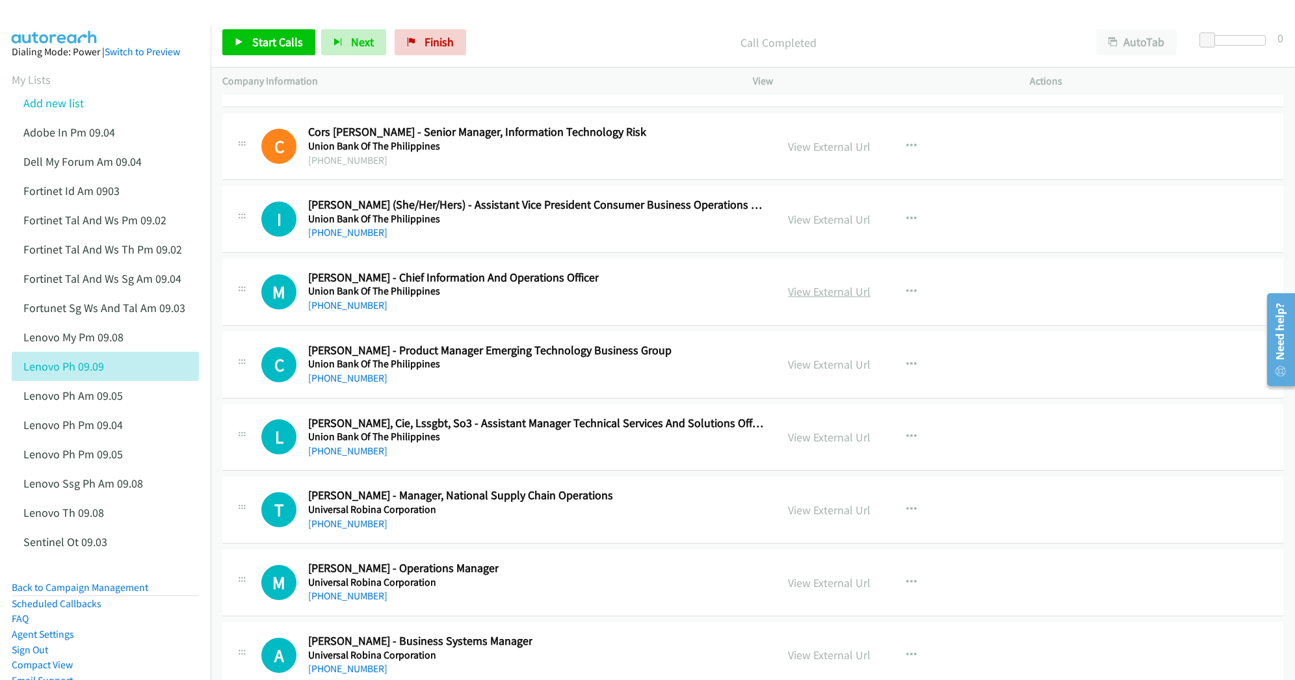
click at [795, 299] on link "View External Url" at bounding box center [829, 291] width 83 height 15
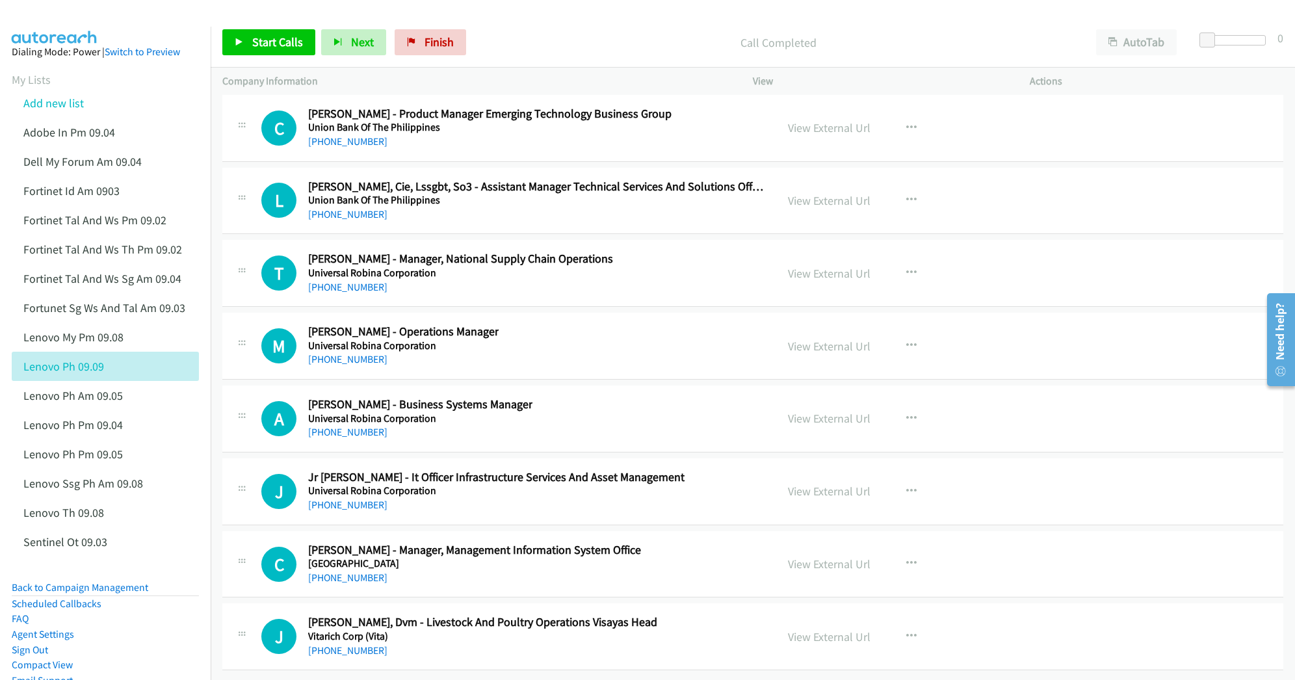
scroll to position [30686, 0]
click at [823, 484] on link "View External Url" at bounding box center [829, 491] width 83 height 15
click at [802, 557] on link "View External Url" at bounding box center [829, 564] width 83 height 15
click at [812, 484] on link "View External Url" at bounding box center [829, 491] width 83 height 15
